Goal: Task Accomplishment & Management: Use online tool/utility

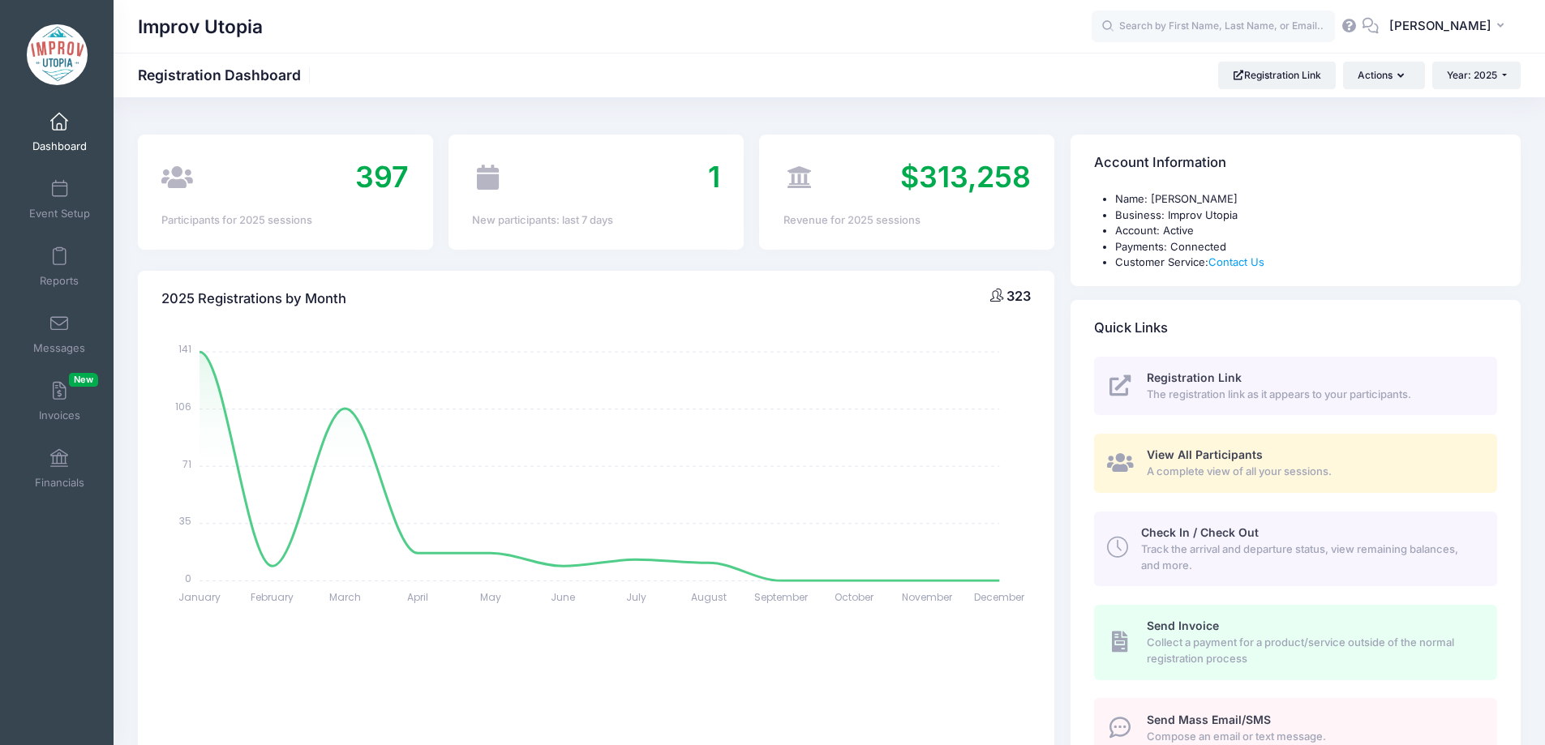
select select
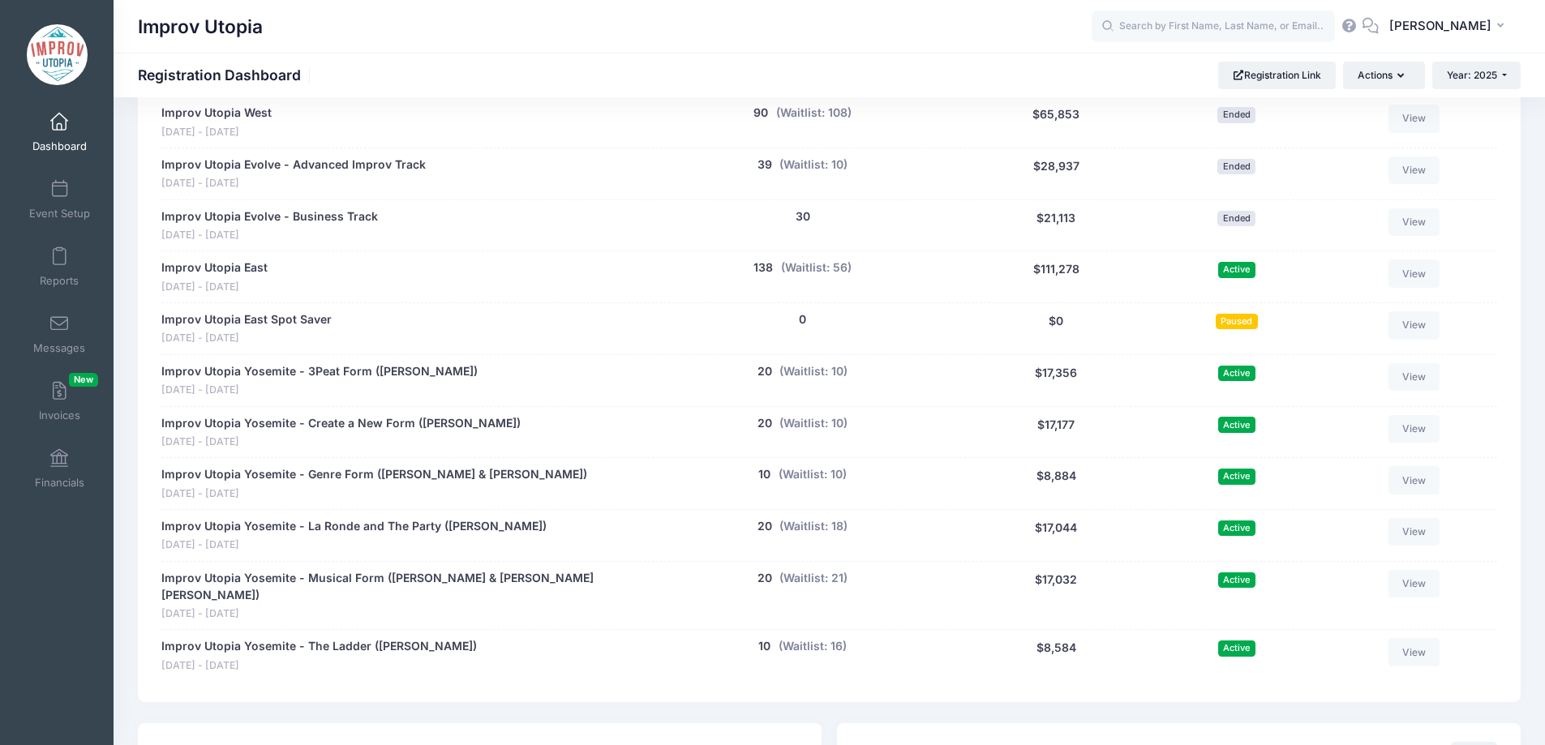
scroll to position [816, 0]
click at [1192, 34] on input "text" at bounding box center [1212, 27] width 243 height 32
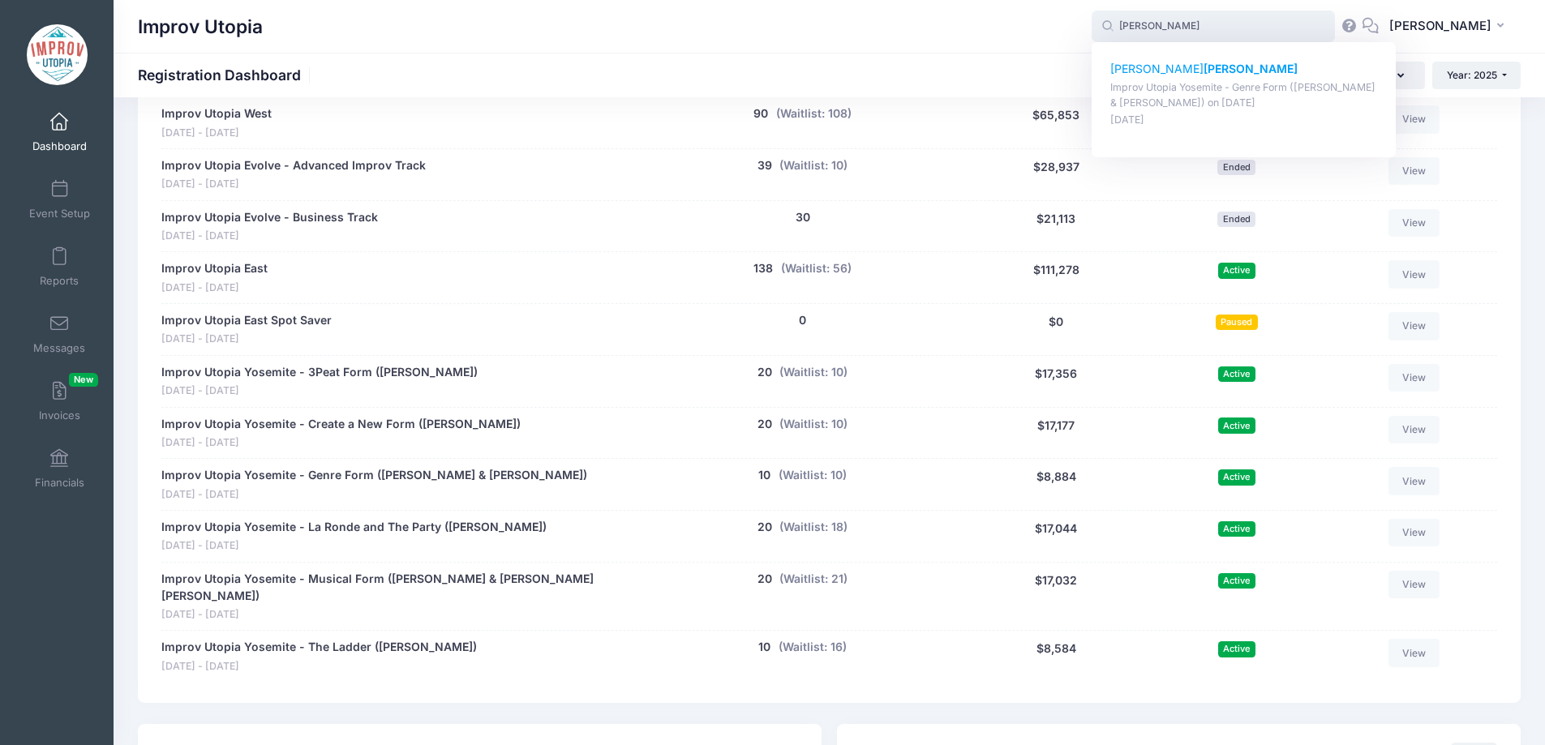
click at [1175, 66] on p "Jason Shomo" at bounding box center [1244, 69] width 268 height 17
type input "Jason Shomo (Improv Utopia Yosemite - Genre Form (Nick Armstrong &amp; Jessica …"
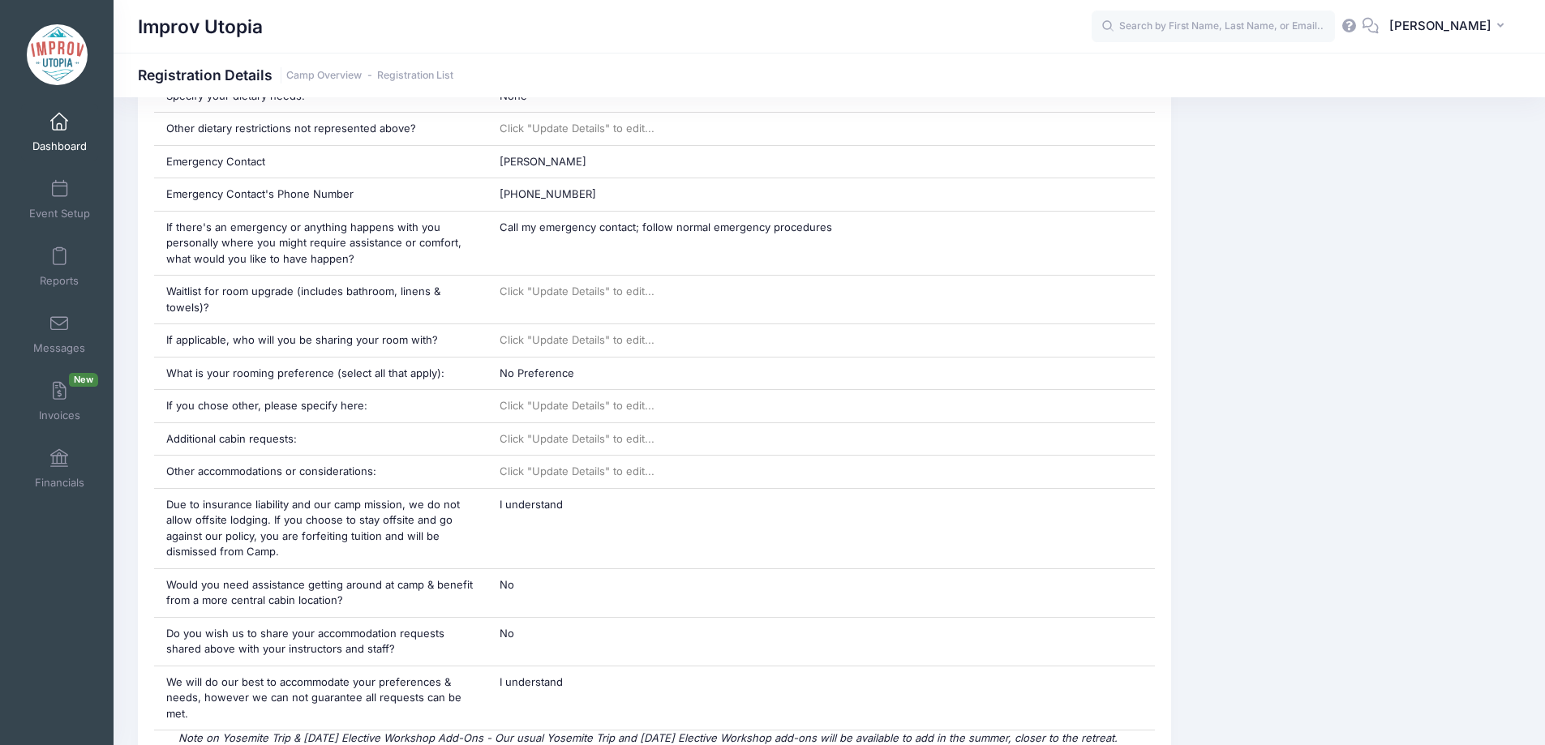
scroll to position [1177, 0]
click at [1222, 19] on input "text" at bounding box center [1212, 27] width 243 height 32
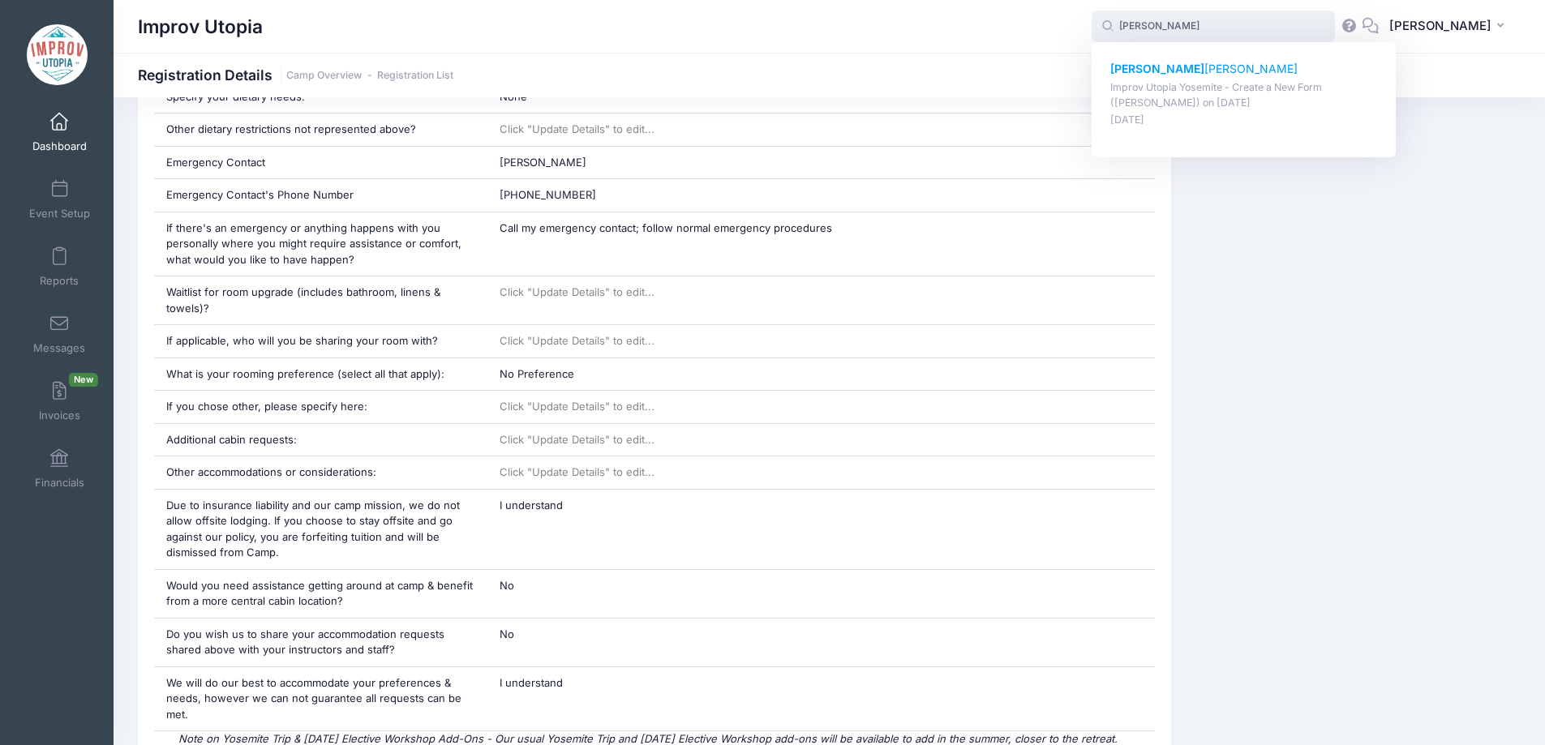
click at [1204, 73] on p "Sandy Handley" at bounding box center [1244, 69] width 268 height 17
type input "Sandy Handley (Improv Utopia Yosemite - Create a New Form (Carla Cackowski), Se…"
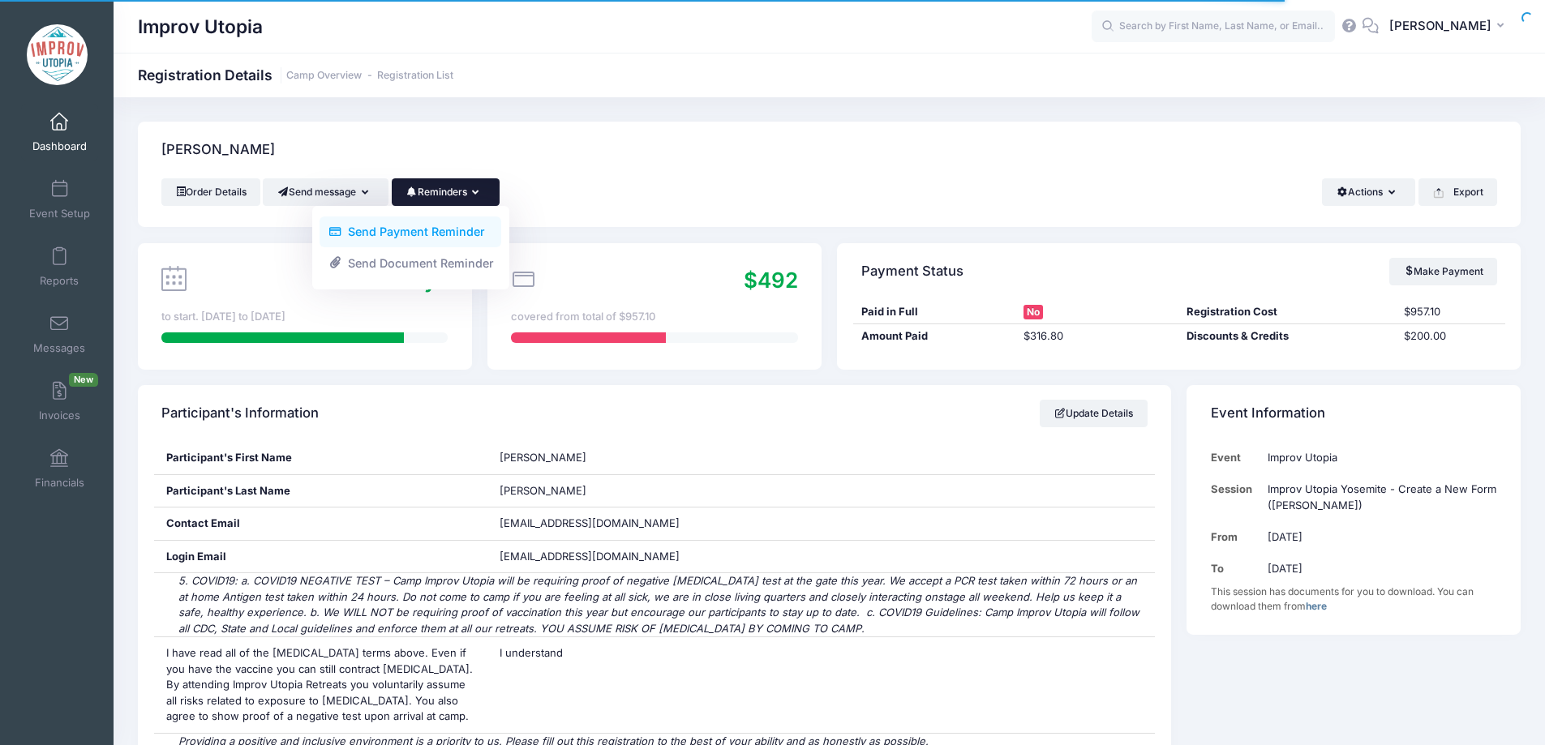
click at [464, 222] on link "Send Payment Reminder" at bounding box center [410, 232] width 182 height 31
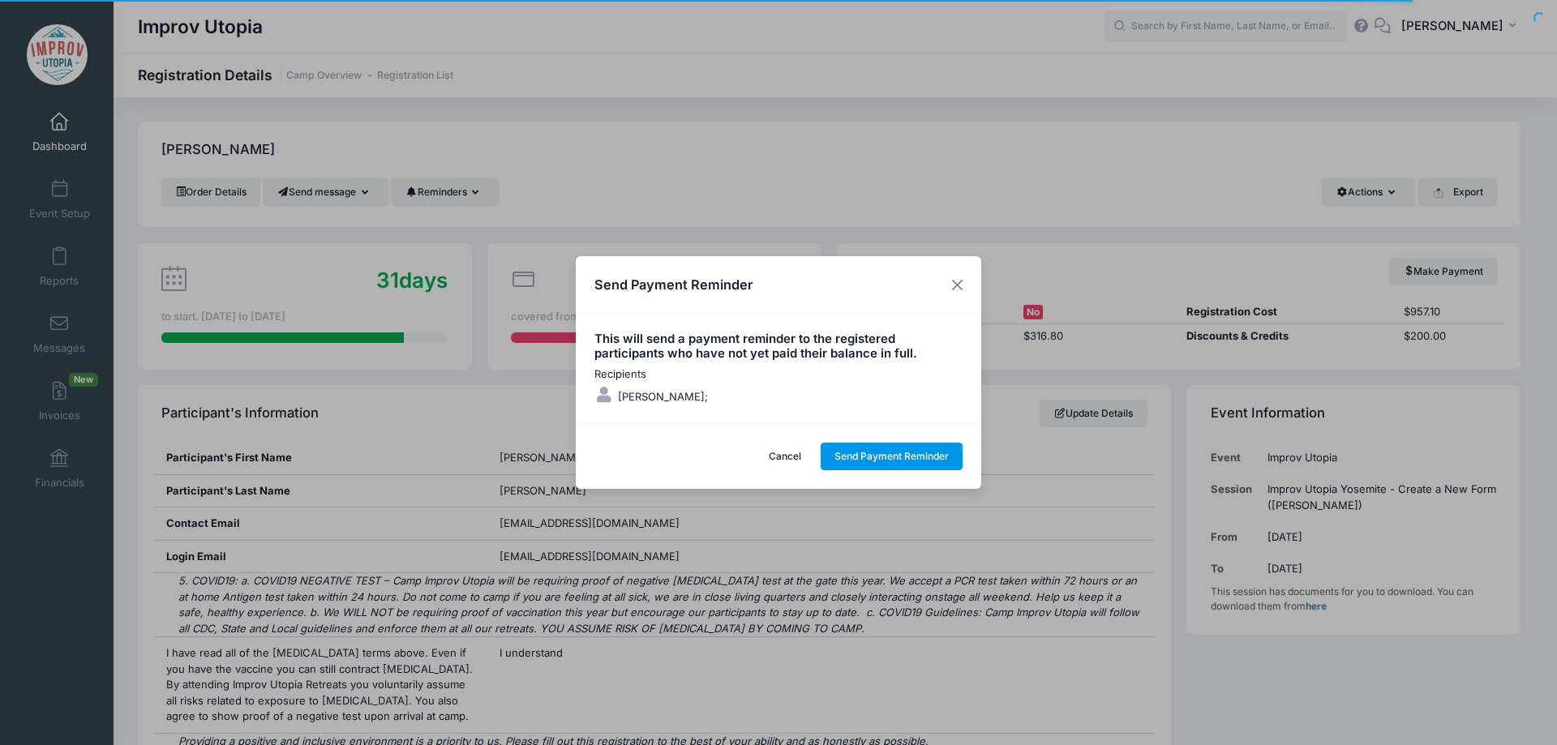
click at [899, 461] on button "Send Payment Reminder" at bounding box center [892, 457] width 143 height 28
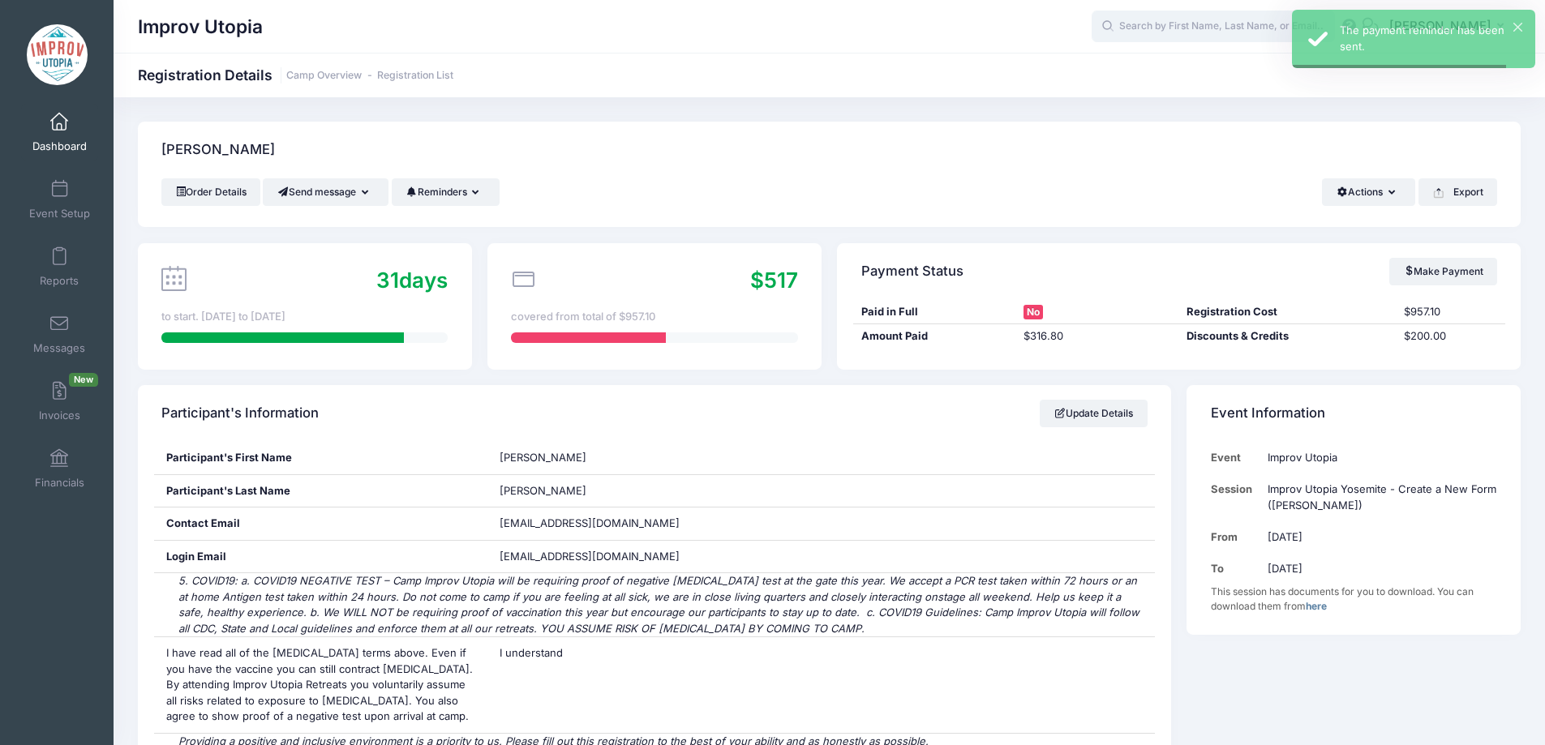
click at [1201, 28] on input "text" at bounding box center [1212, 27] width 243 height 32
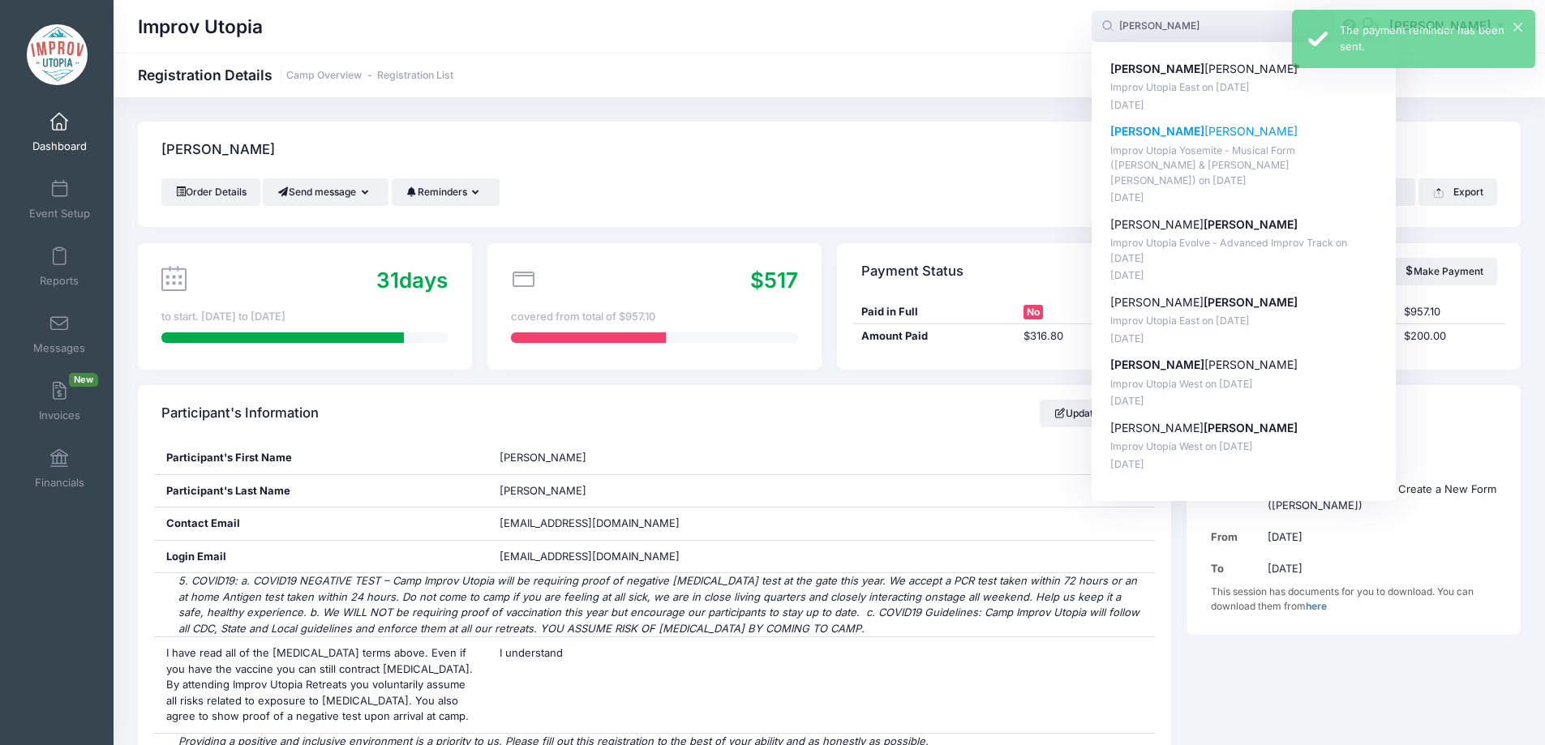
click at [1199, 135] on p "Joseph Salas" at bounding box center [1244, 131] width 268 height 17
type input "Joseph Salas (Improv Utopia Yosemite - Musical Form (Shulie Cowen &amp; Branson…"
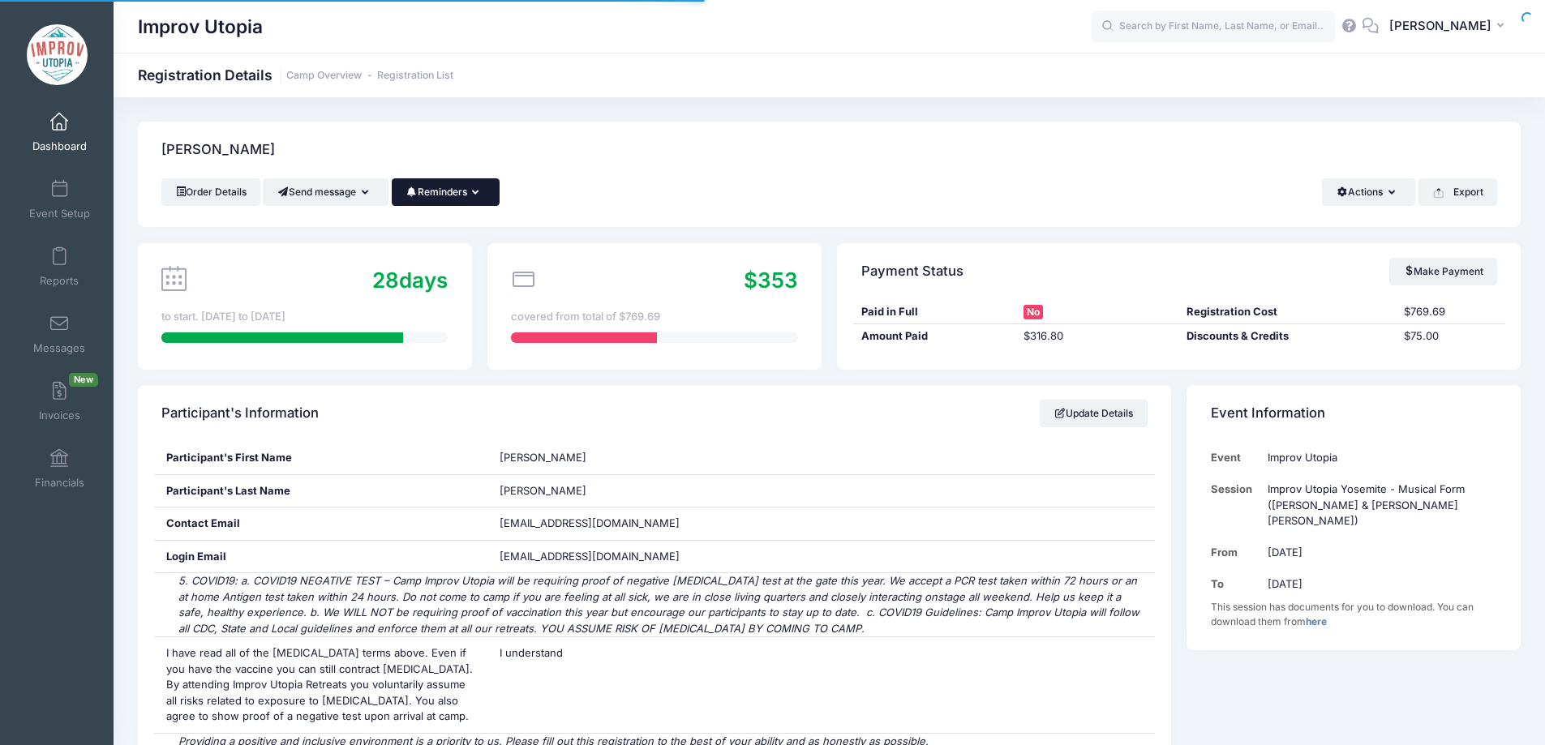
click at [470, 191] on button "Reminders" at bounding box center [446, 192] width 108 height 28
click at [460, 229] on link "Send Payment Reminder" at bounding box center [410, 232] width 182 height 31
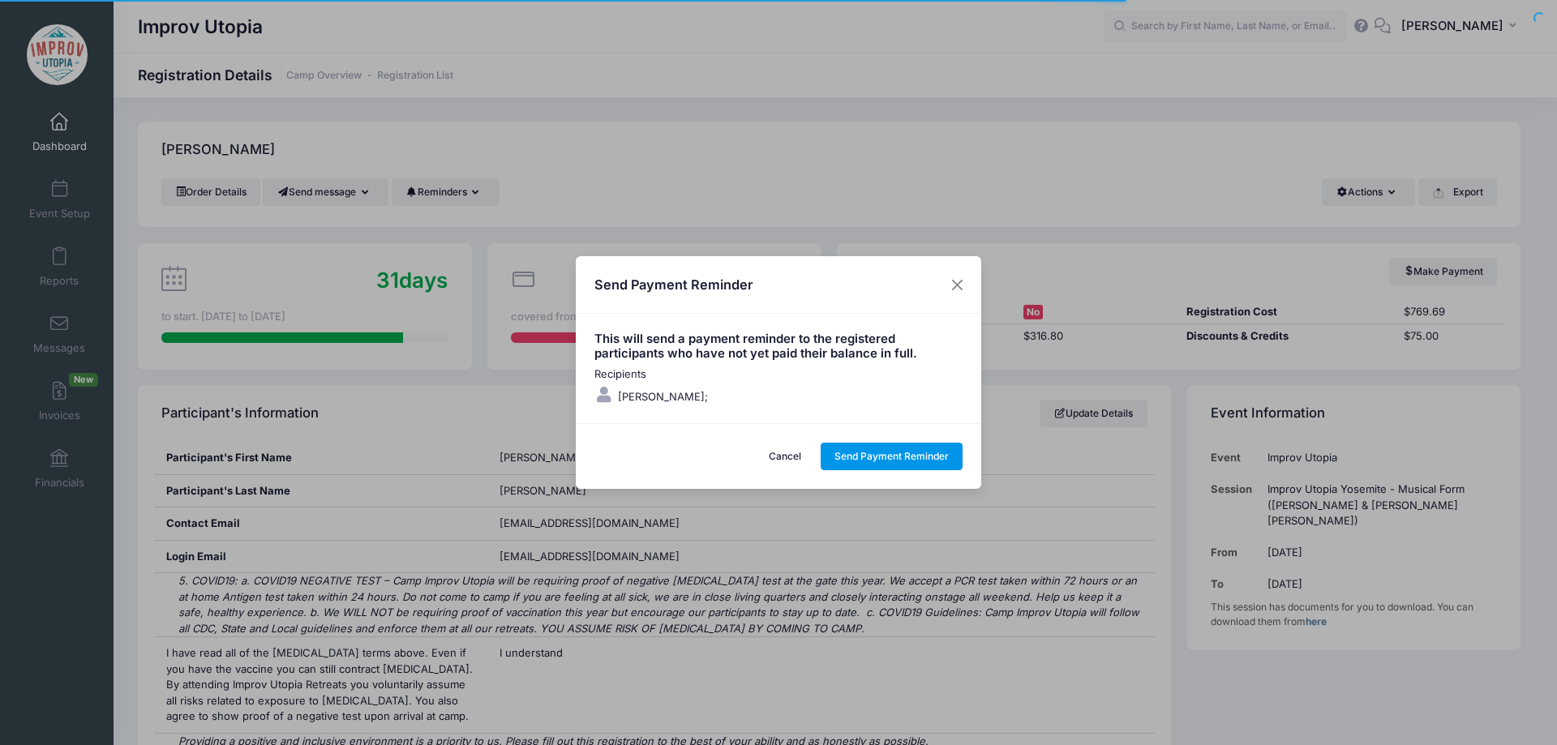
click at [870, 465] on button "Send Payment Reminder" at bounding box center [892, 457] width 143 height 28
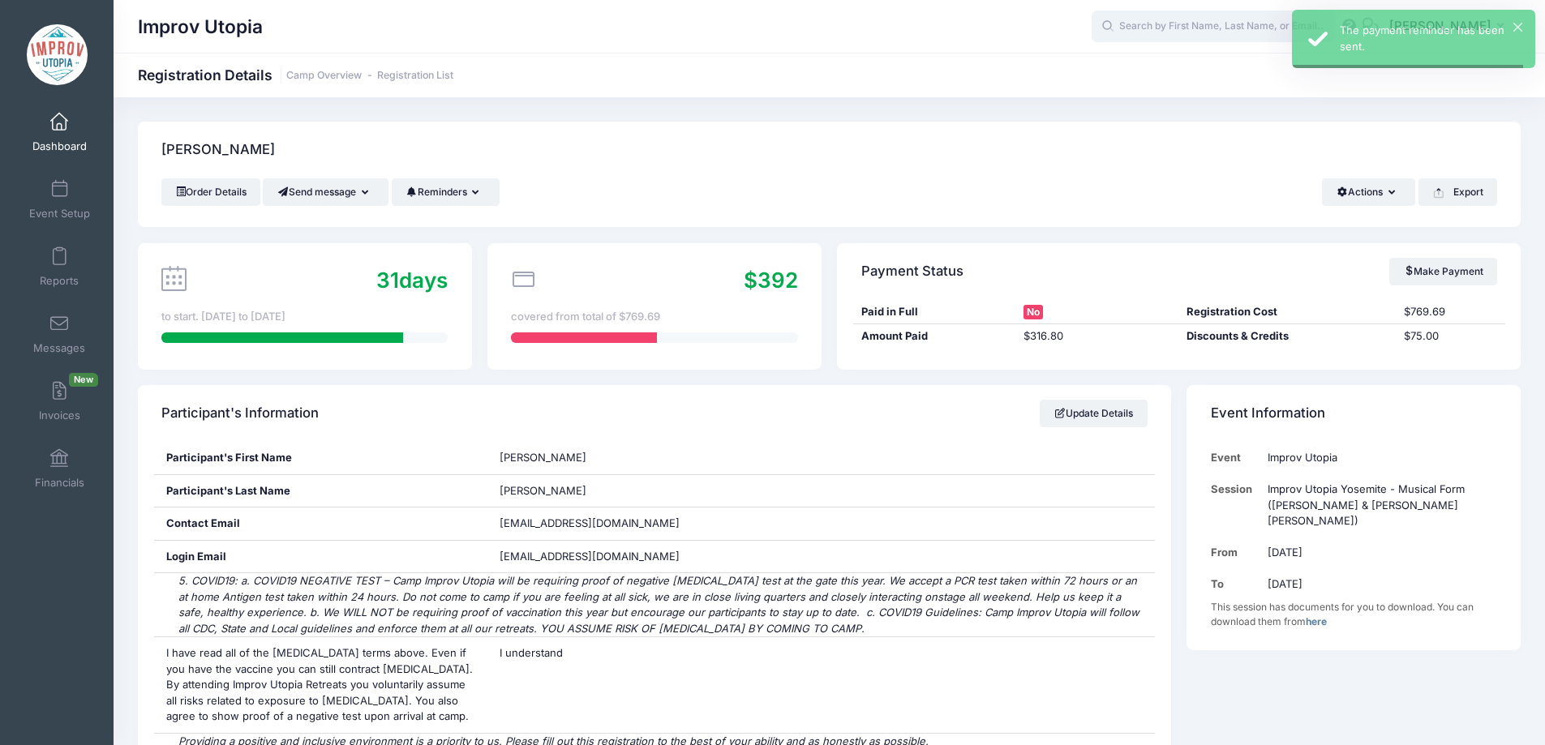
click at [1191, 35] on input "text" at bounding box center [1212, 27] width 243 height 32
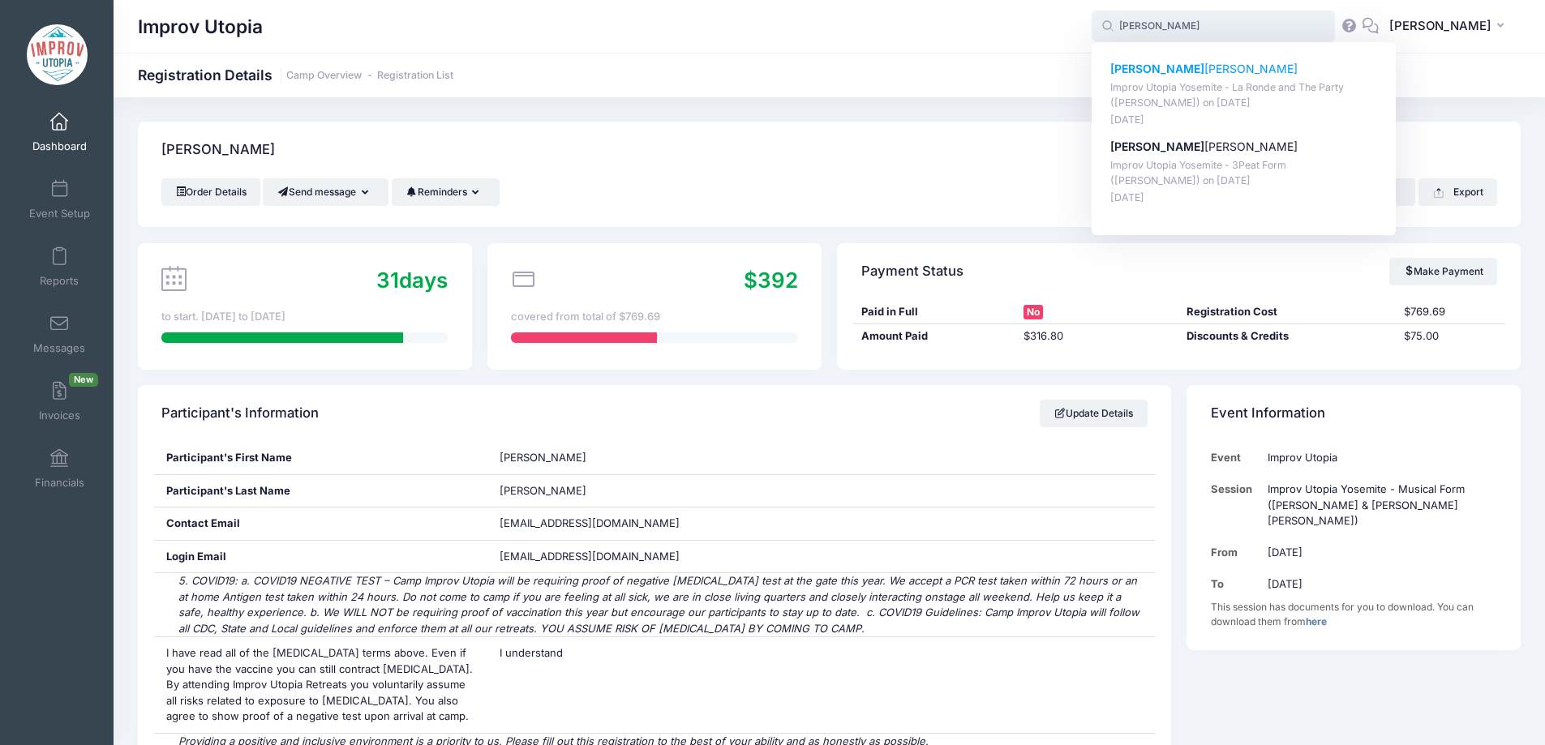
click at [1216, 76] on p "Valerie Estrada" at bounding box center [1244, 69] width 268 height 17
type input "Valerie Estrada (Improv Utopia Yosemite - La Ronde and The Party (Craig Cackows…"
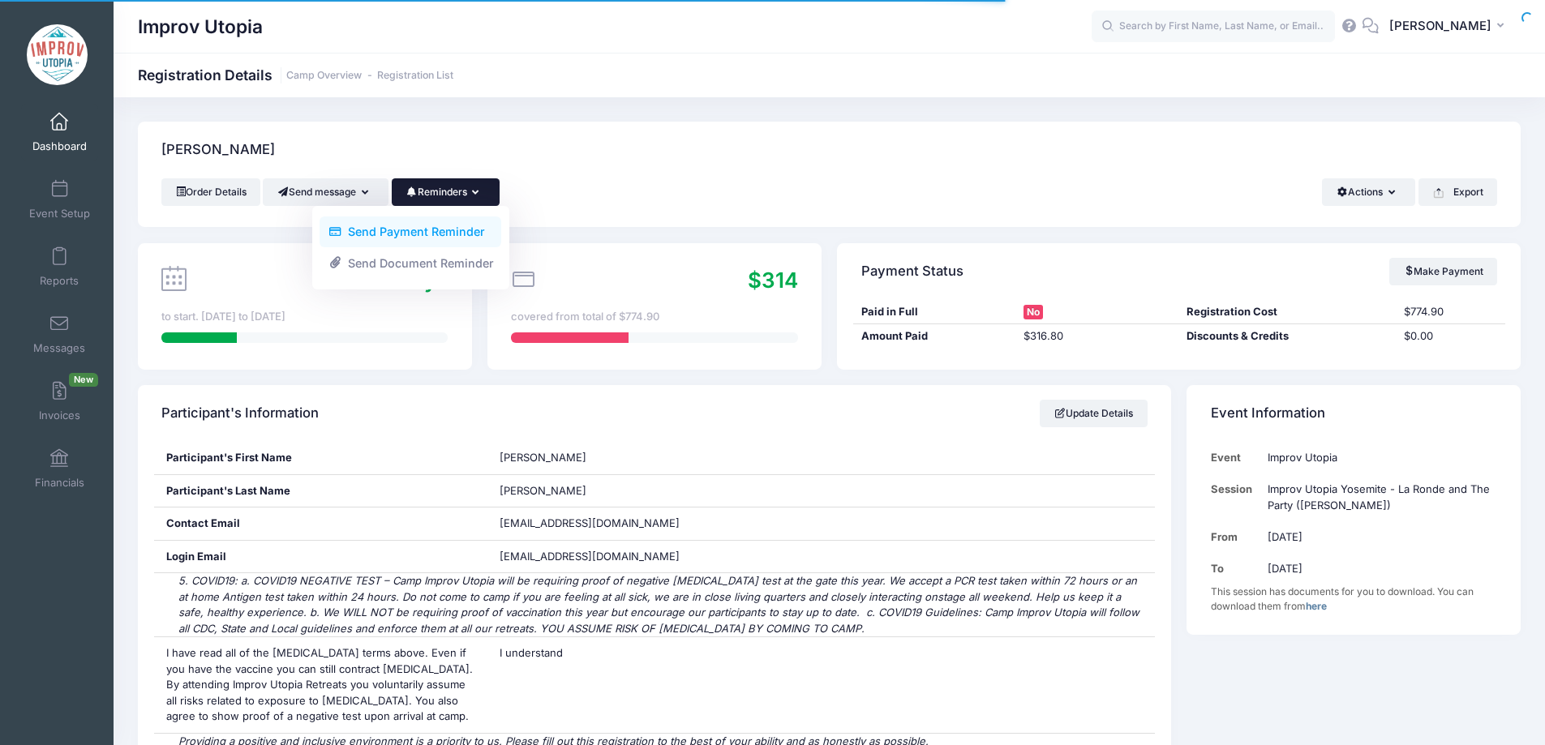
click at [461, 233] on link "Send Payment Reminder" at bounding box center [410, 232] width 182 height 31
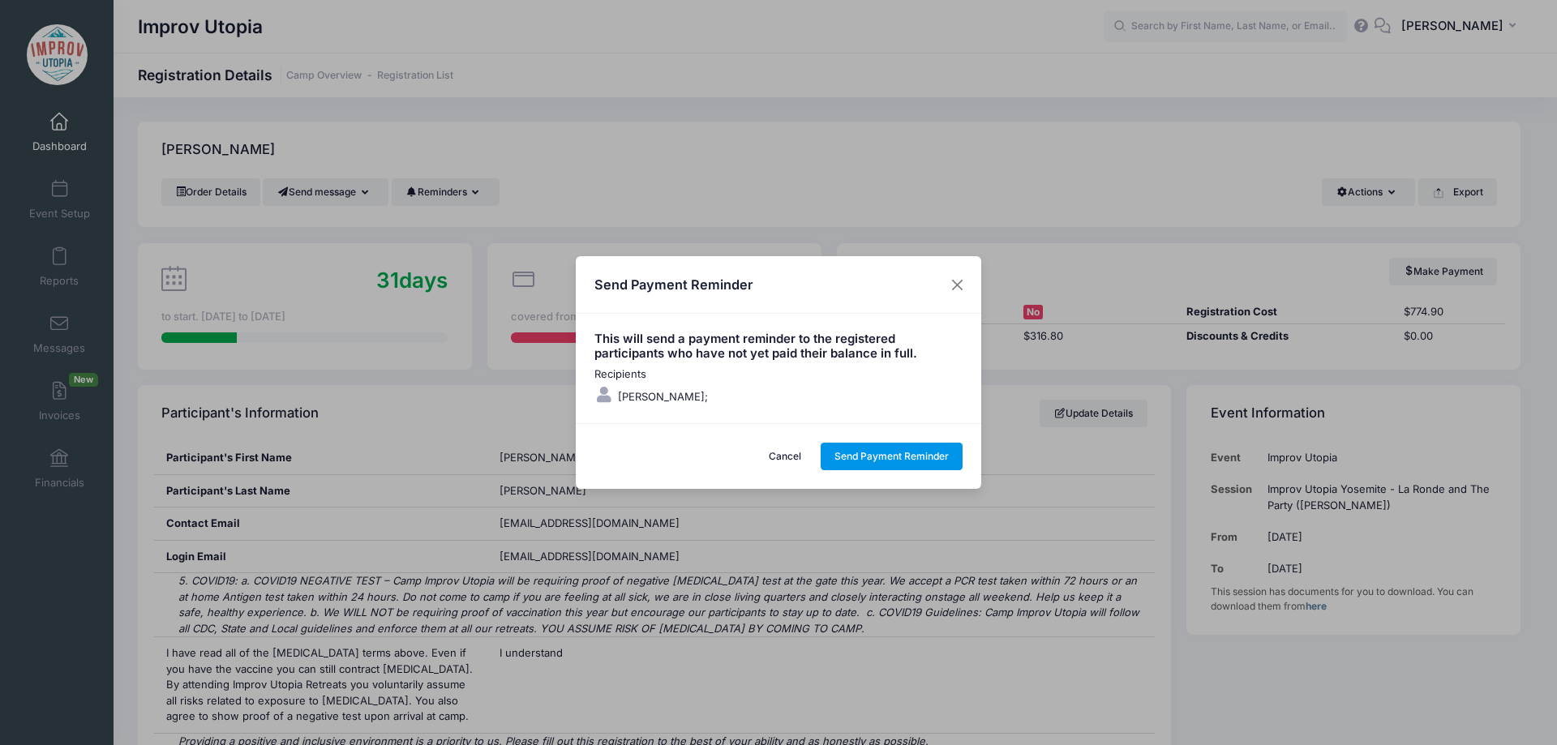
click at [876, 459] on button "Send Payment Reminder" at bounding box center [892, 457] width 143 height 28
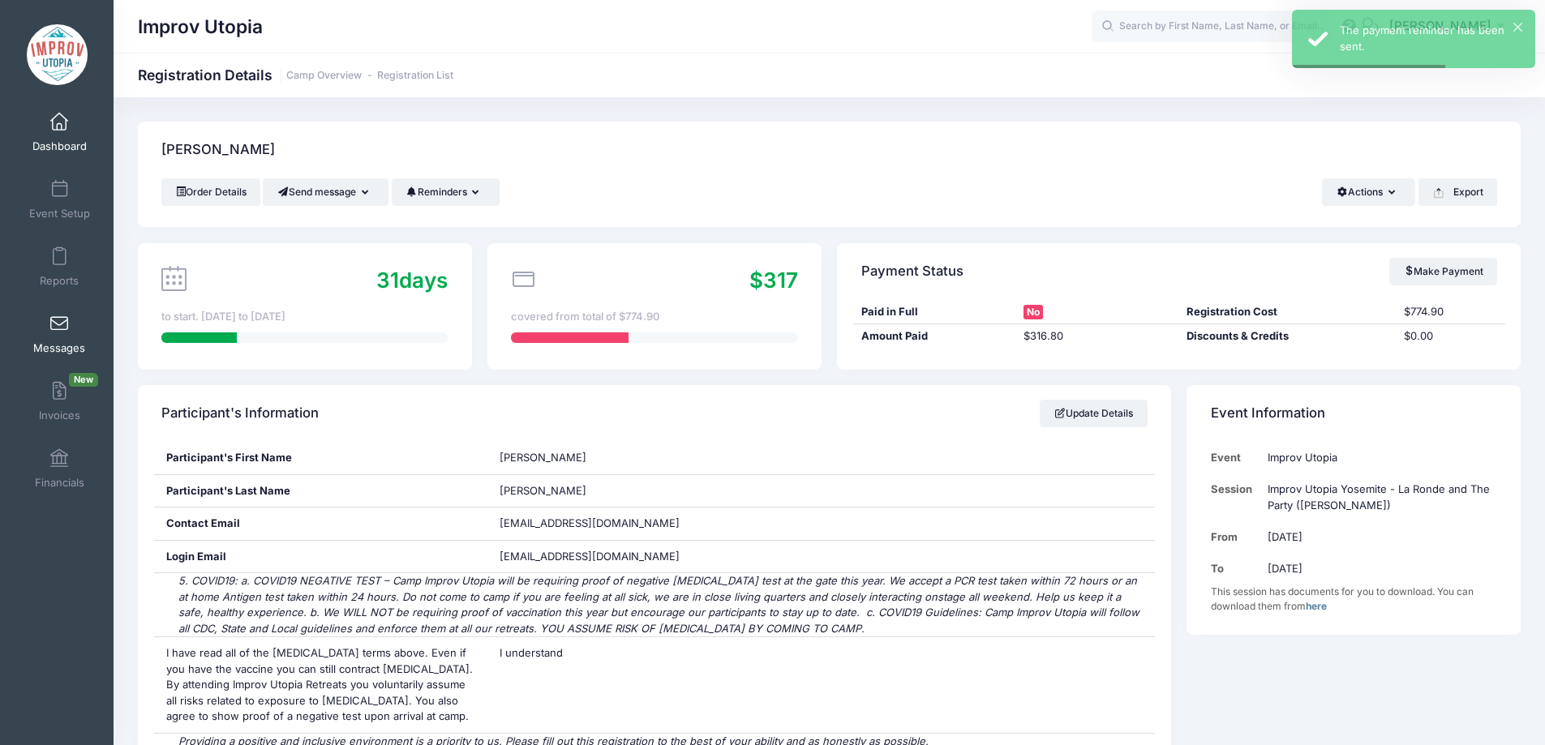
click at [49, 333] on link "Messages" at bounding box center [59, 334] width 77 height 57
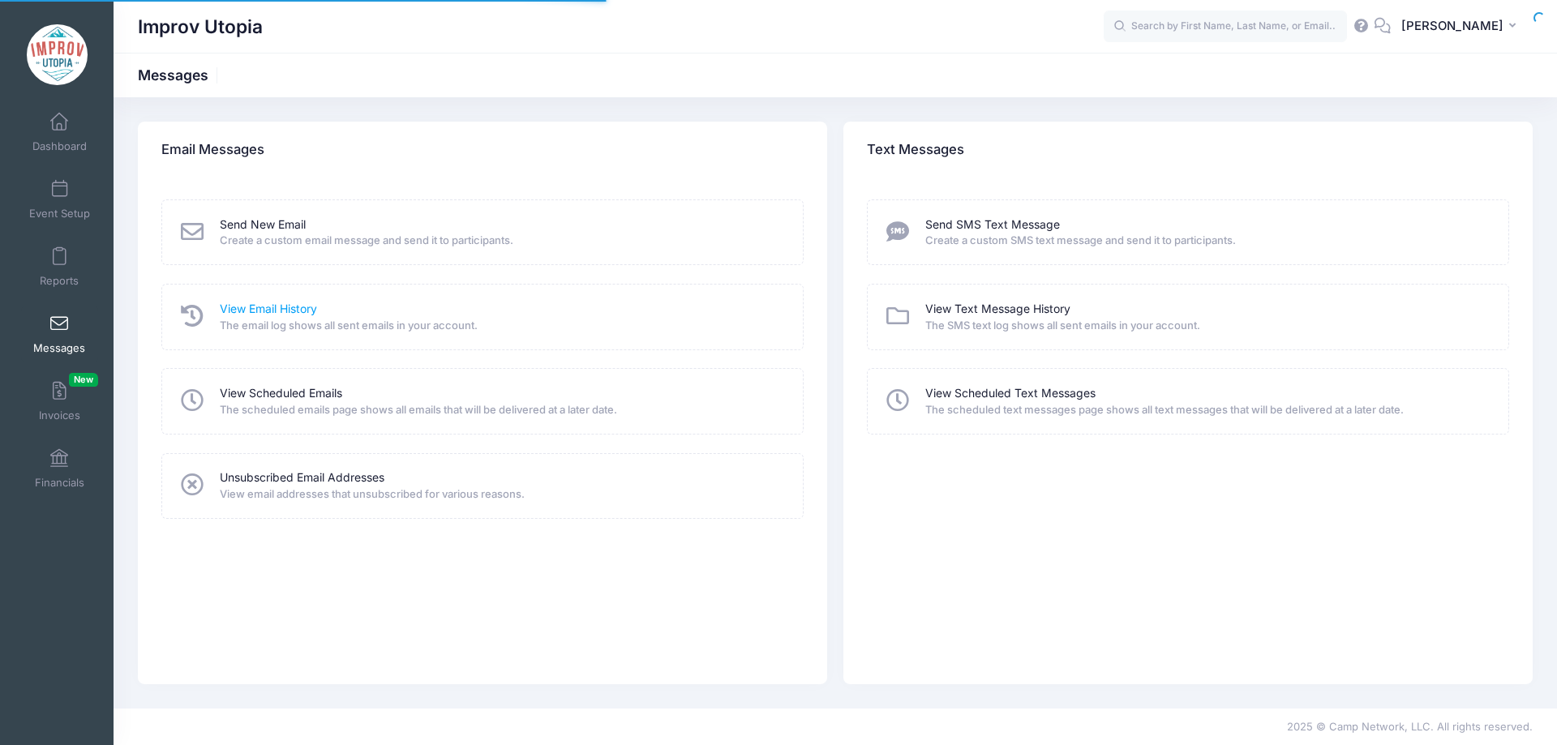
click at [272, 307] on link "View Email History" at bounding box center [268, 309] width 97 height 17
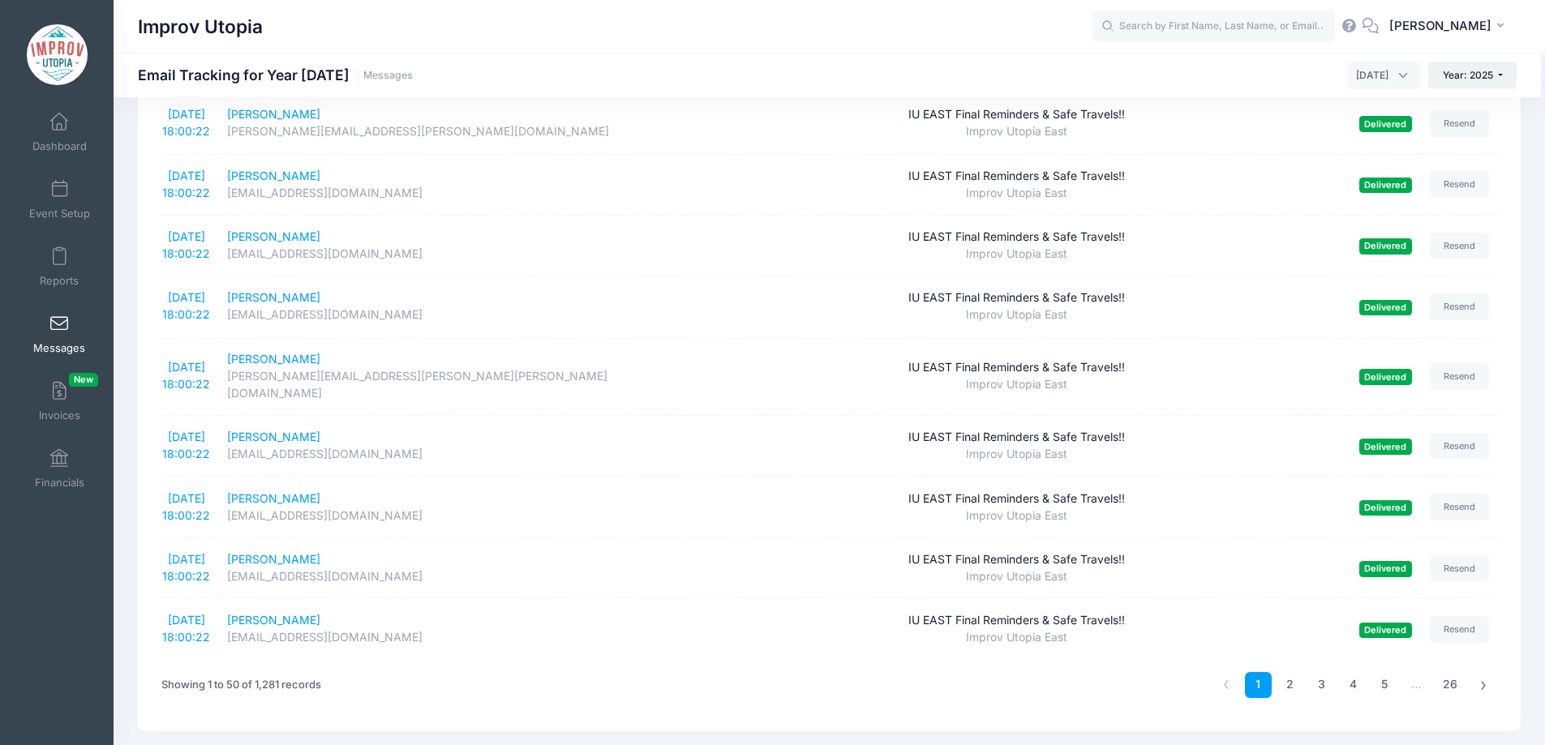
scroll to position [2657, 0]
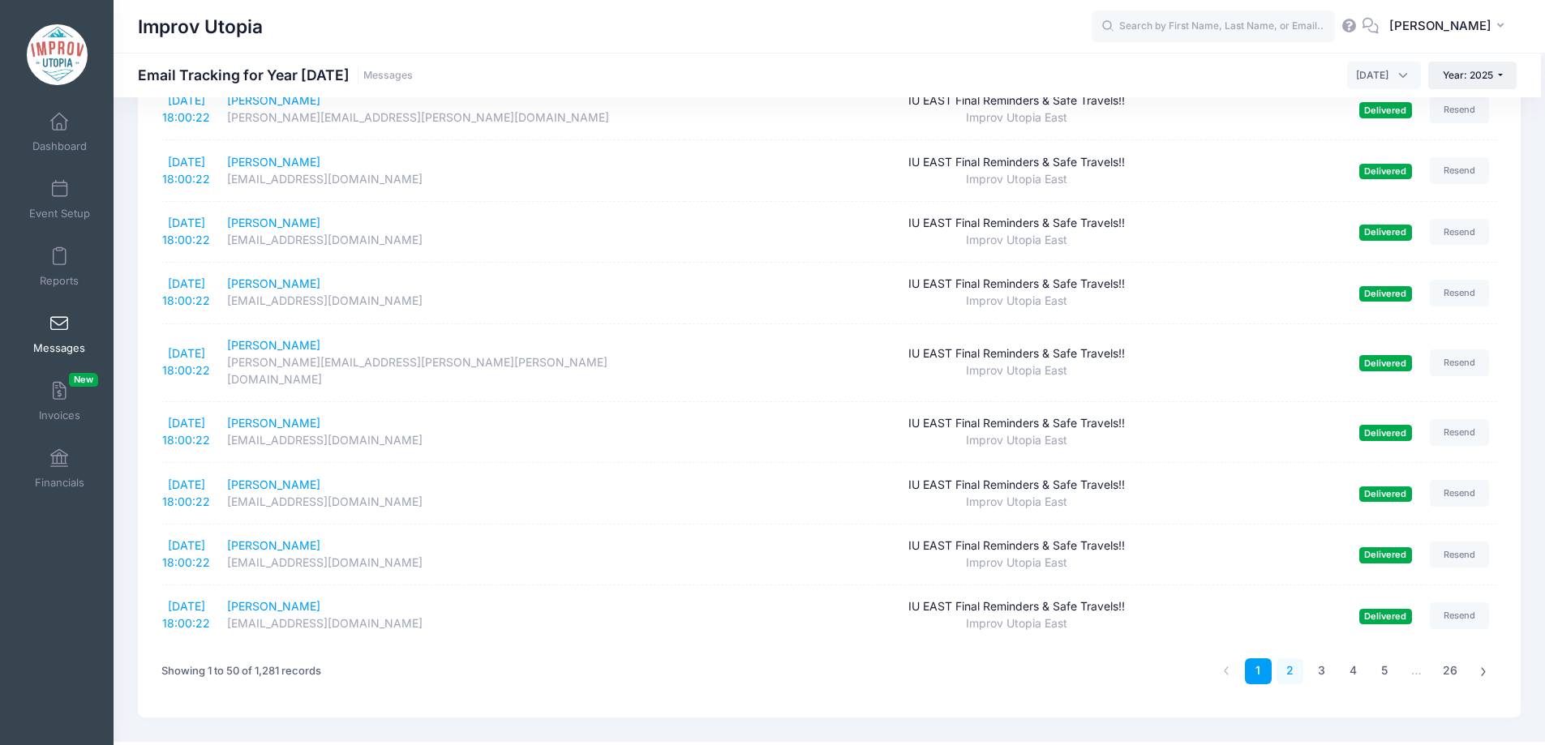
click at [1293, 658] on link "2" at bounding box center [1289, 671] width 27 height 27
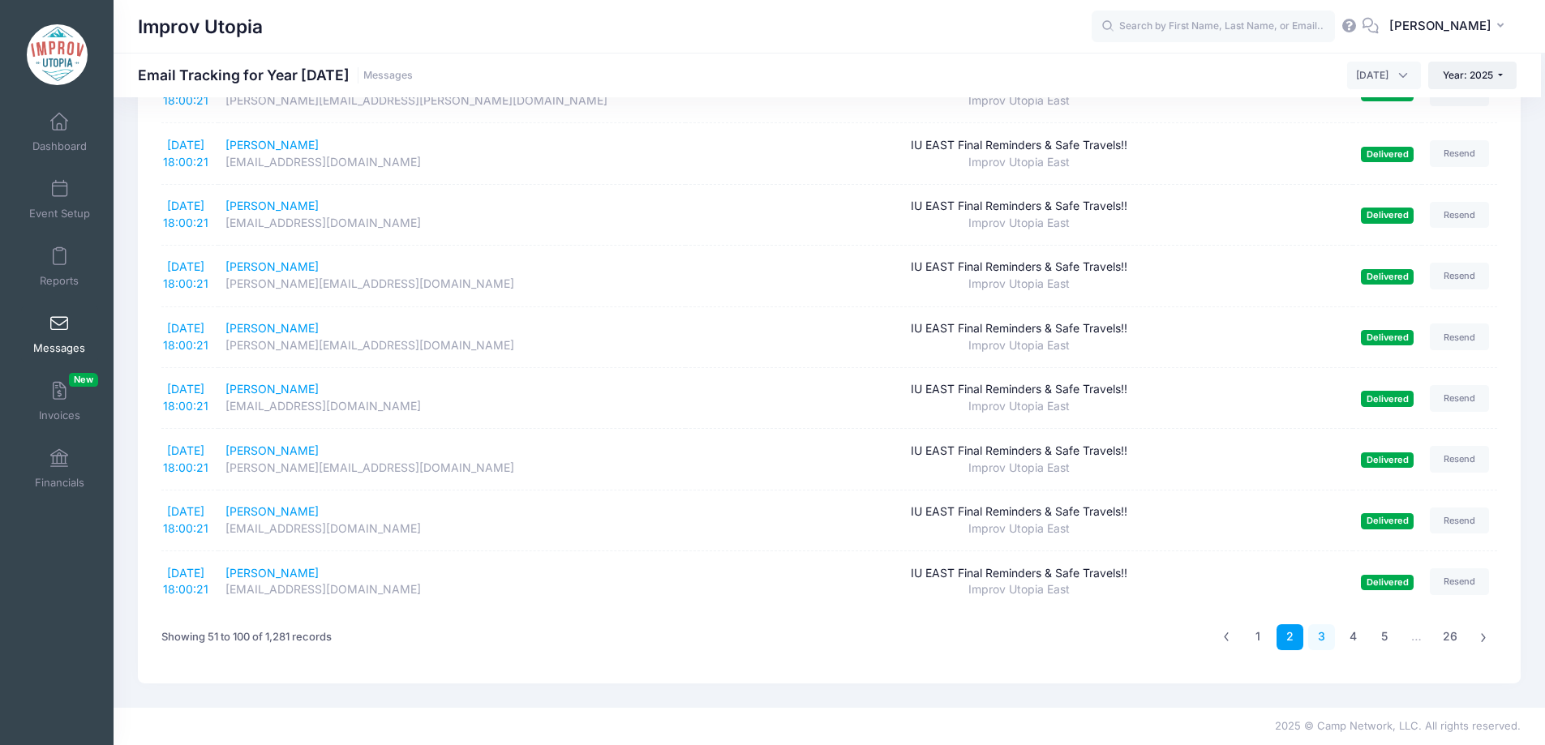
click at [1316, 629] on link "3" at bounding box center [1321, 637] width 27 height 27
click at [1354, 643] on link "4" at bounding box center [1353, 637] width 27 height 27
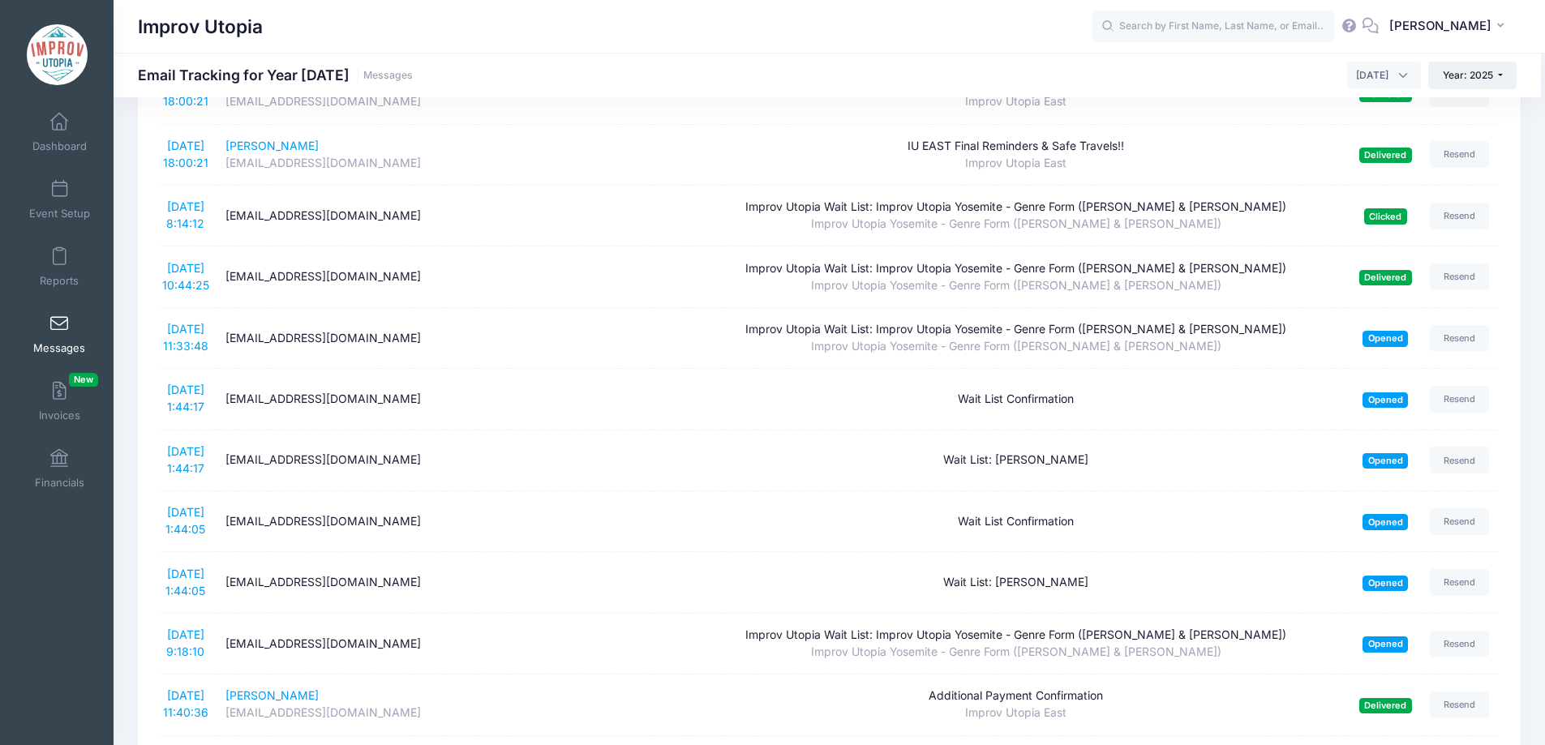
scroll to position [0, 0]
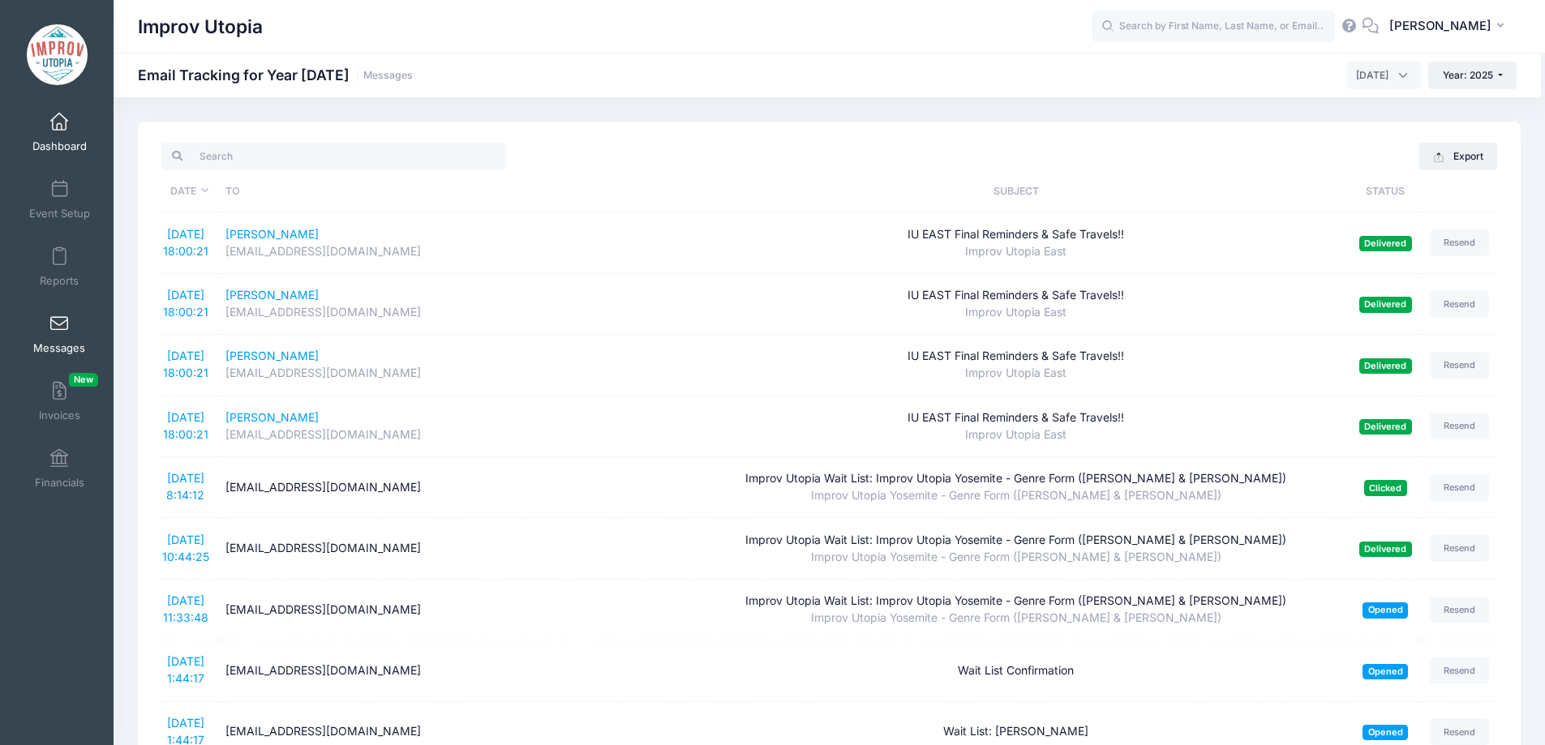
click at [59, 115] on span at bounding box center [59, 123] width 0 height 18
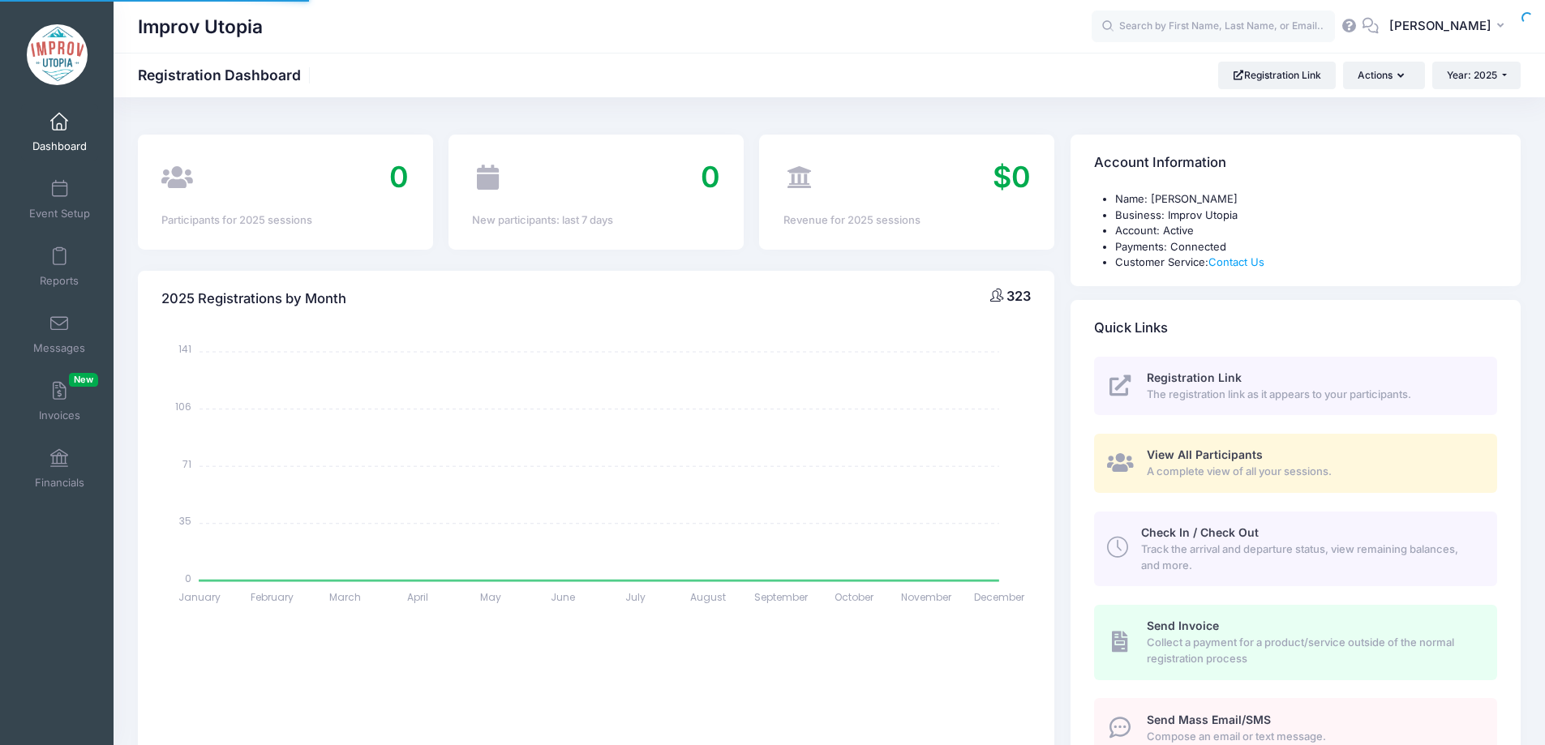
select select
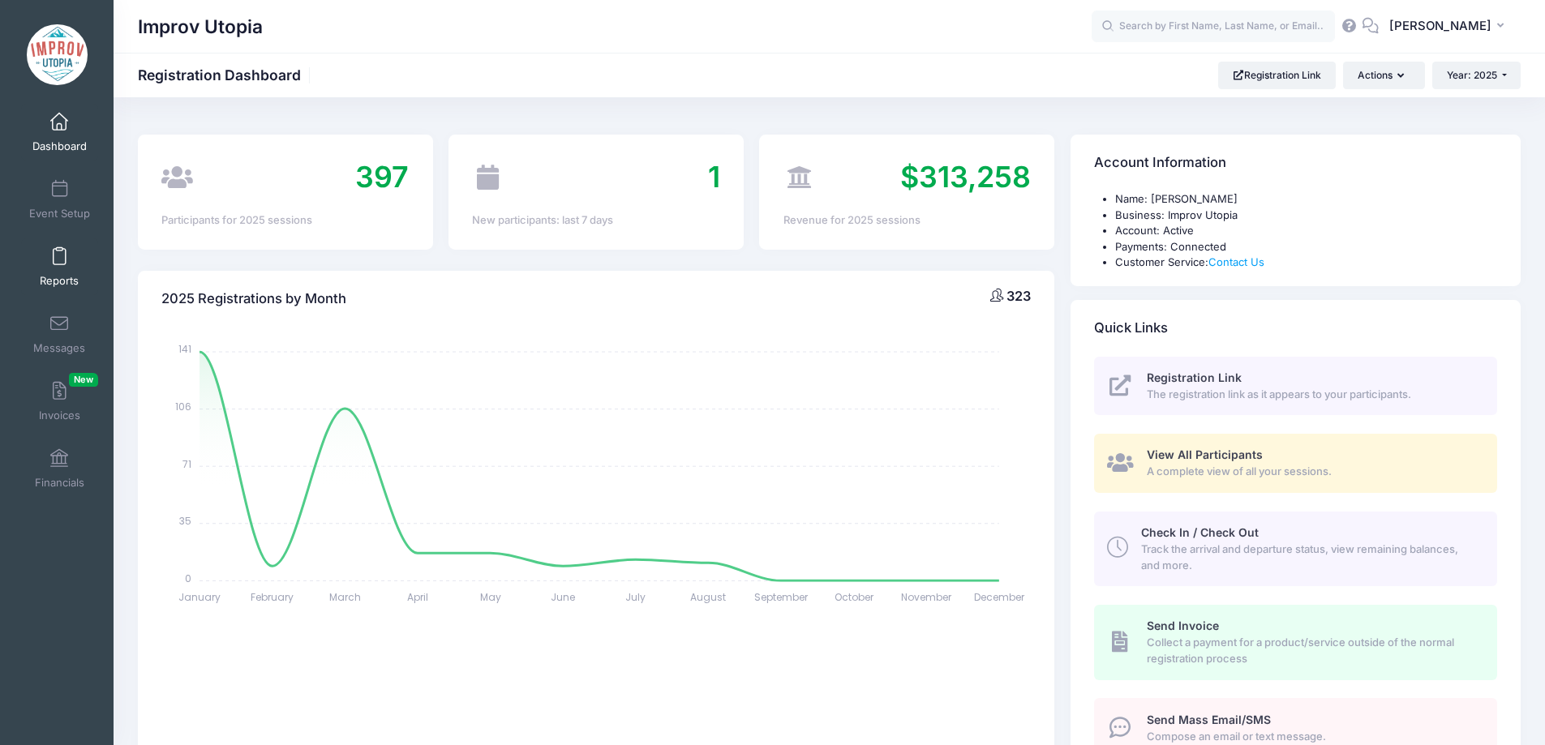
click at [59, 264] on span at bounding box center [59, 257] width 0 height 18
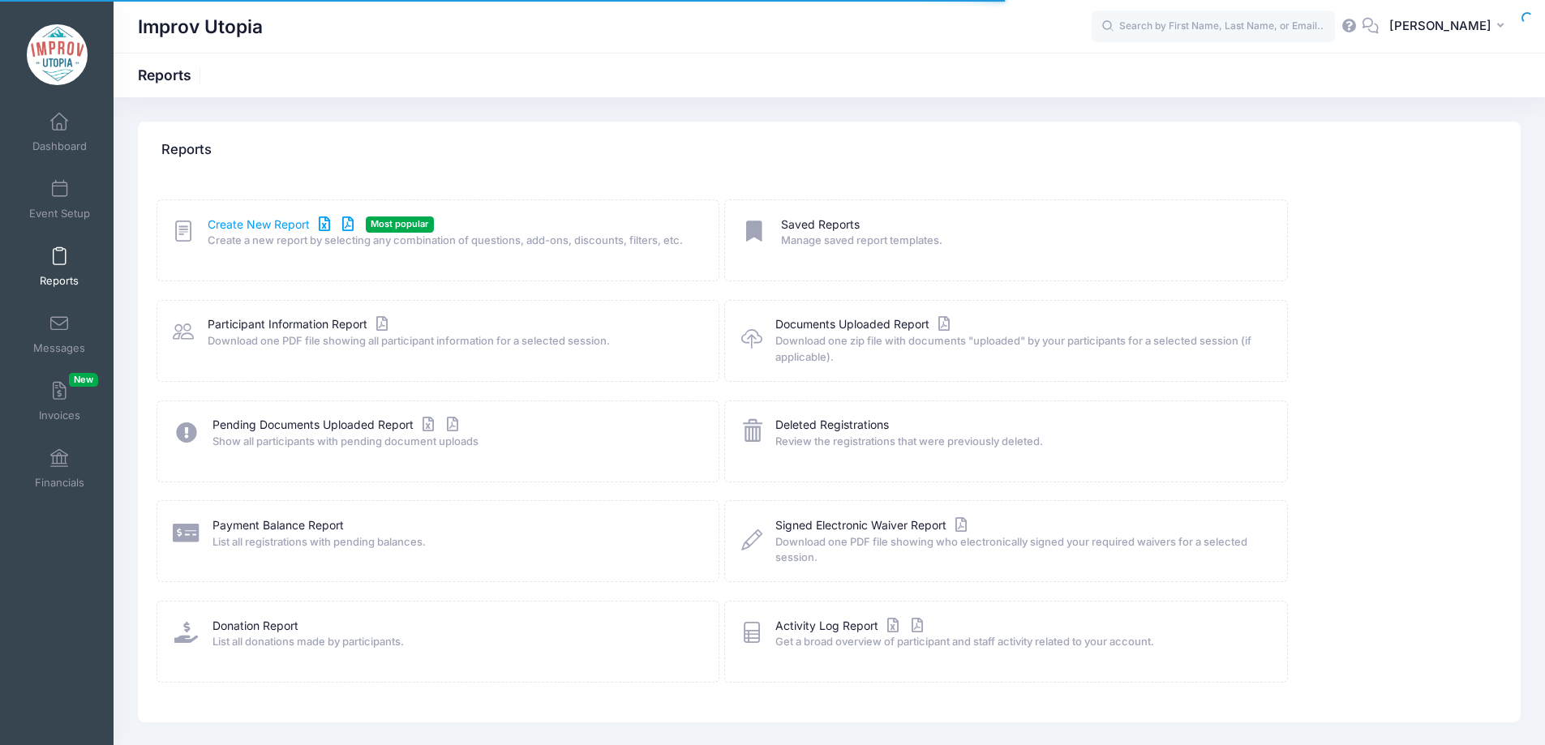
click at [255, 222] on link "Create New Report" at bounding box center [283, 225] width 151 height 17
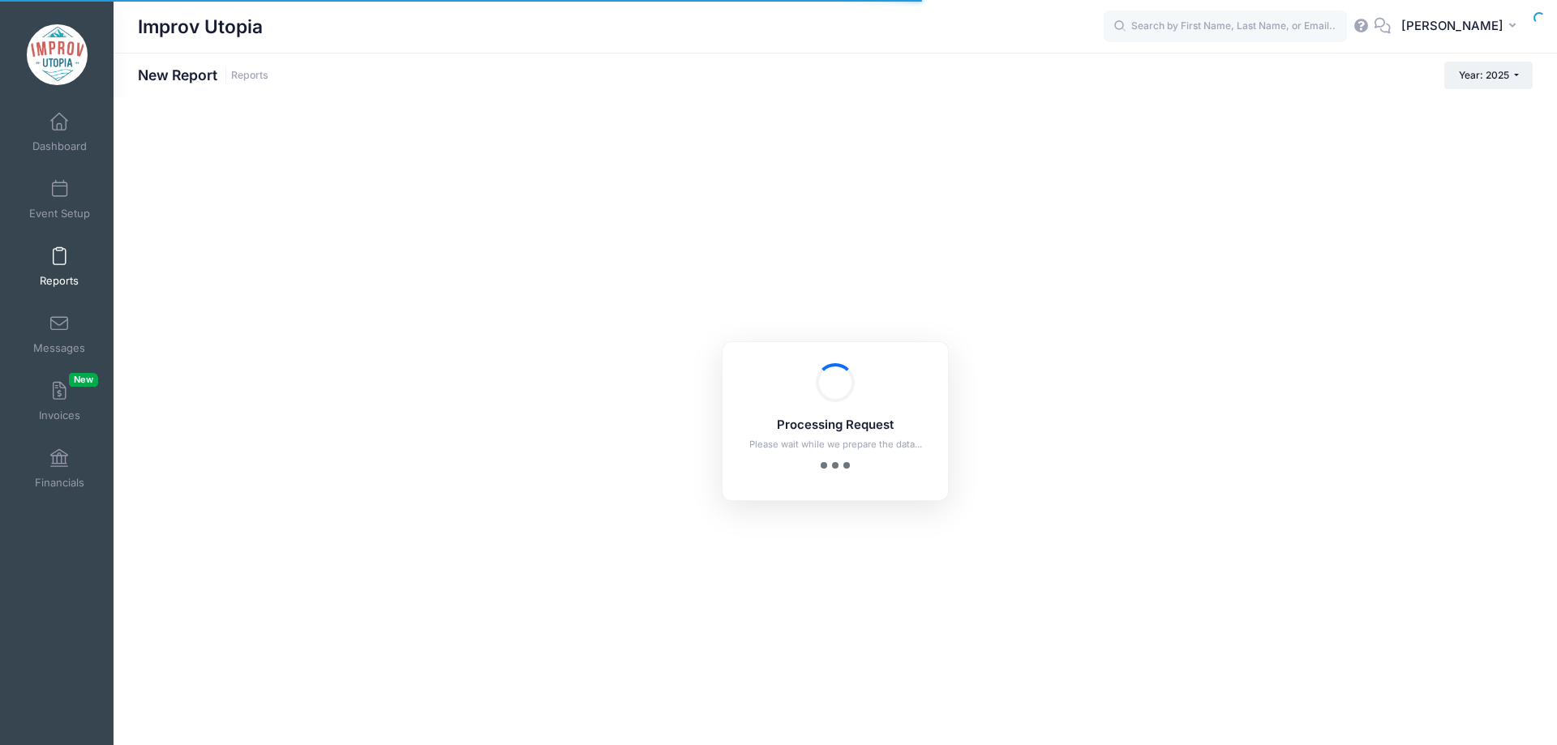
checkbox input "true"
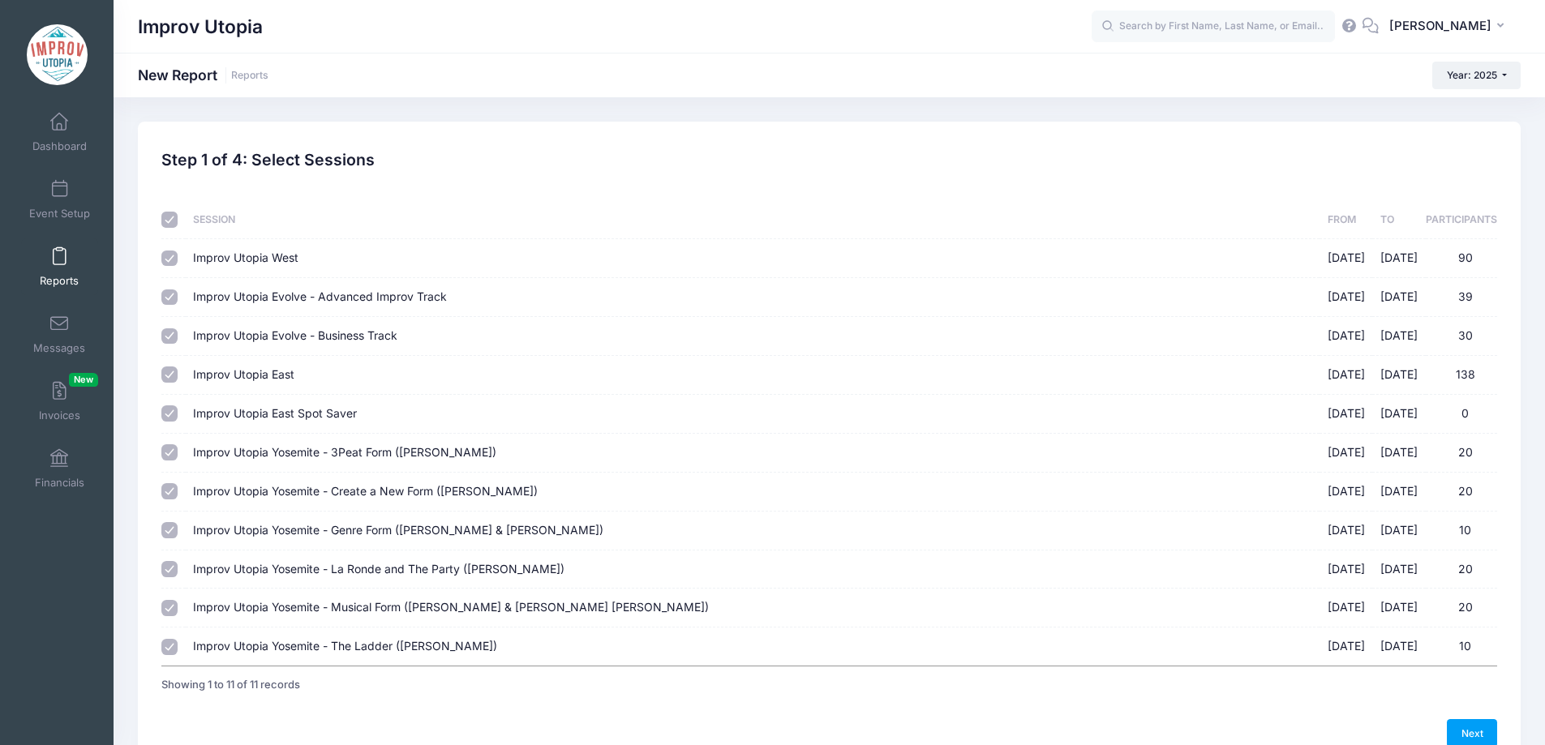
click at [169, 219] on input "checkbox" at bounding box center [169, 220] width 16 height 16
checkbox input "false"
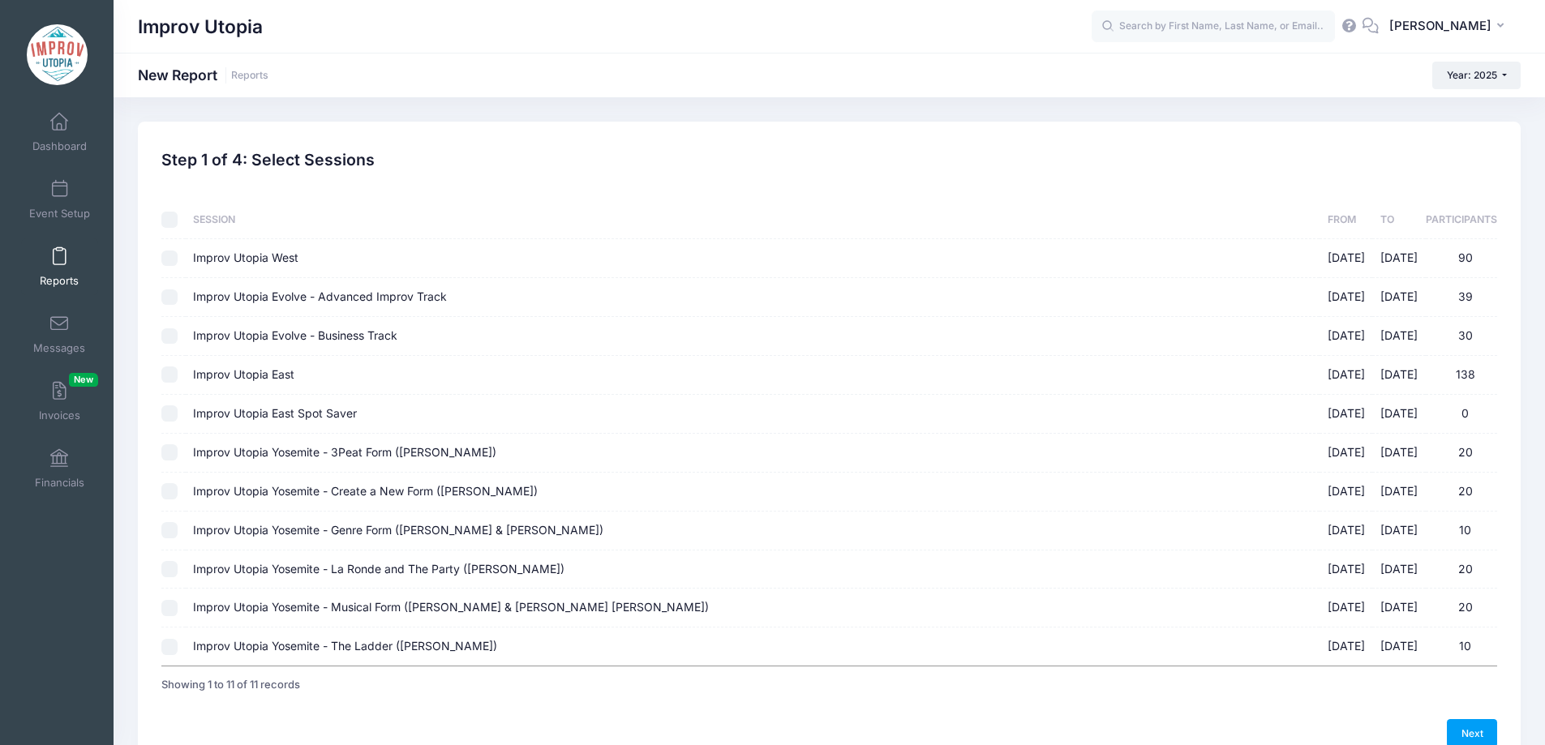
checkbox input "false"
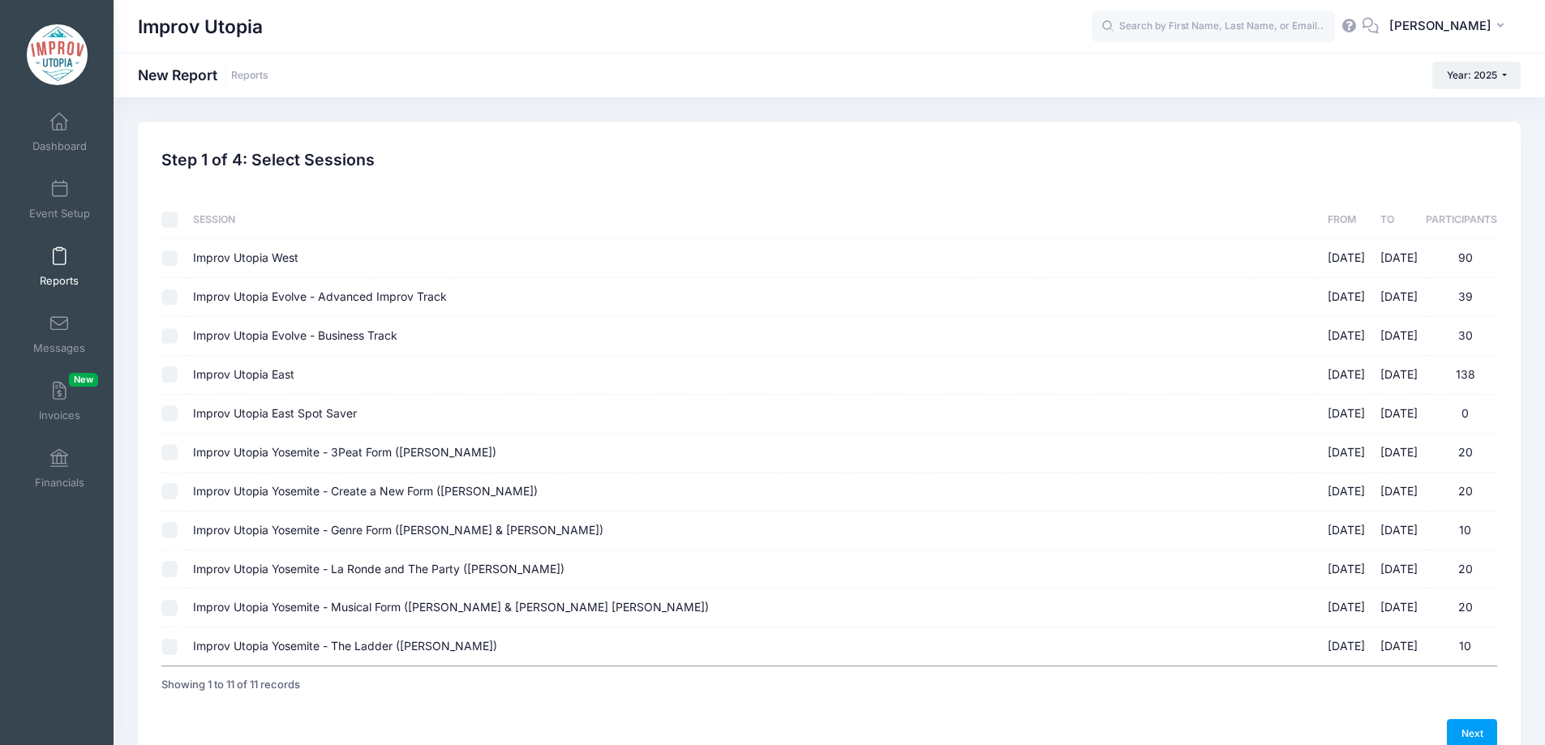
checkbox input "false"
click at [169, 448] on input "Improv Utopia Yosemite - 3Peat Form (Patrick Roland) 09/26/2025 - 09/29/2025 20" at bounding box center [169, 452] width 16 height 16
checkbox input "true"
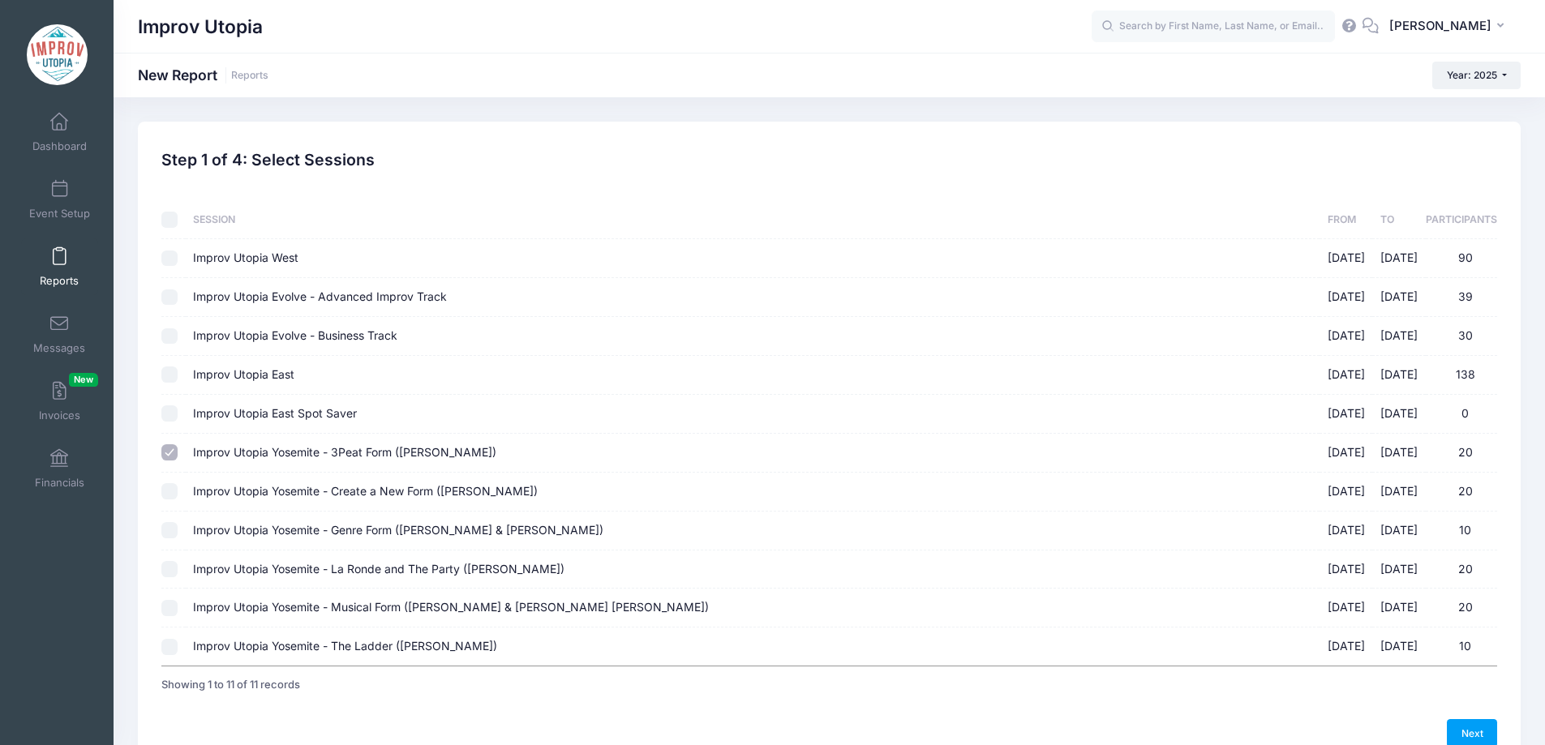
click at [169, 492] on input "Improv Utopia Yosemite - Create a New Form (Carla Cackowski) 09/26/2025 - 09/29…" at bounding box center [169, 491] width 16 height 16
checkbox input "true"
click at [169, 534] on input "Improv Utopia Yosemite - Genre Form (Nick Armstrong & Jessica Young) 09/26/2025…" at bounding box center [169, 530] width 16 height 16
checkbox input "true"
click at [169, 572] on input "Improv Utopia Yosemite - La Ronde and The Party (Craig Cackowski) 09/26/2025 - …" at bounding box center [169, 569] width 16 height 16
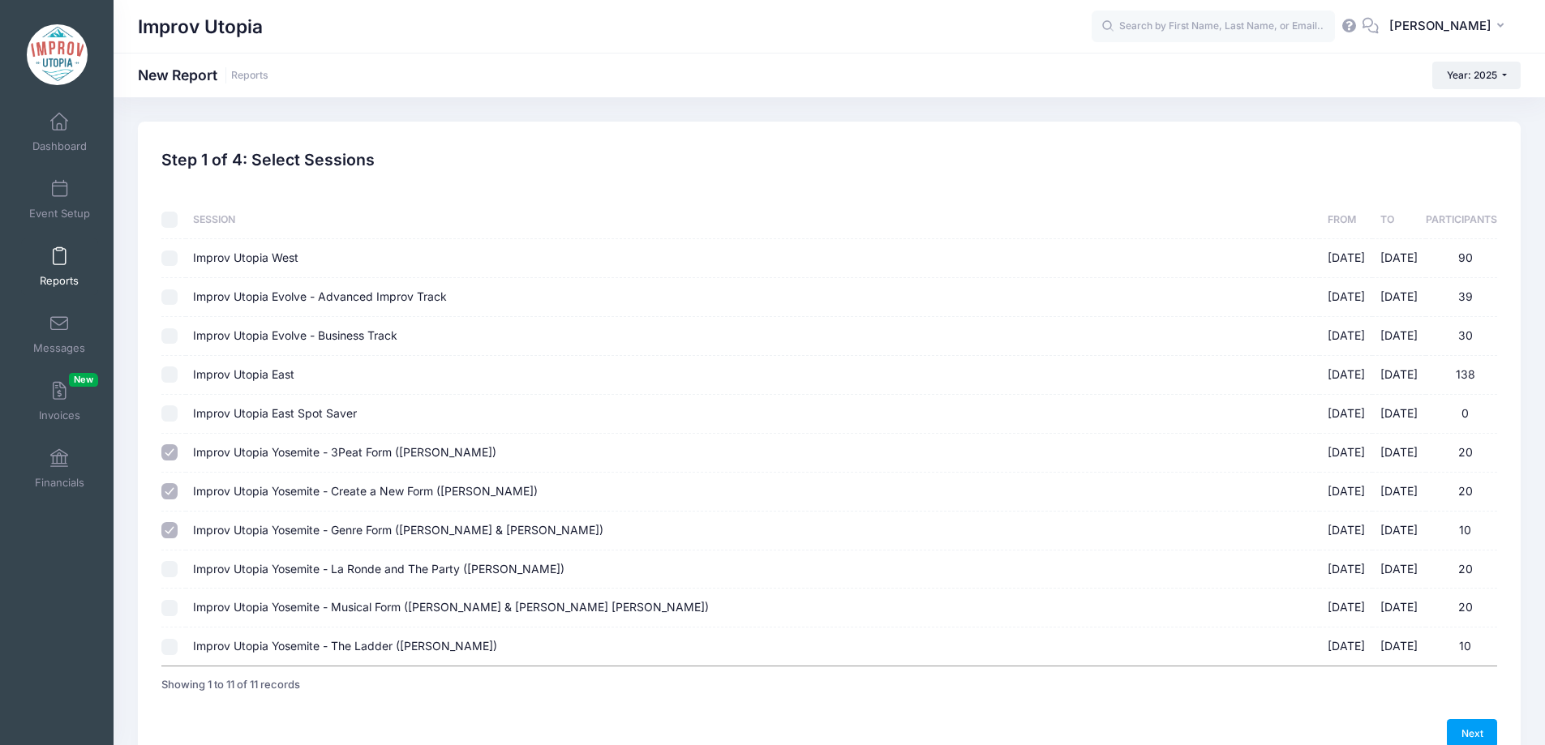
checkbox input "true"
click at [169, 611] on input "Improv Utopia Yosemite - Musical Form (Shulie Cowen & Branson NeJame) 09/26/202…" at bounding box center [169, 608] width 16 height 16
checkbox input "true"
click at [170, 650] on input "Improv Utopia Yosemite - The Ladder (Brian James O'Connell) 09/26/2025 - 09/29/…" at bounding box center [169, 647] width 16 height 16
checkbox input "true"
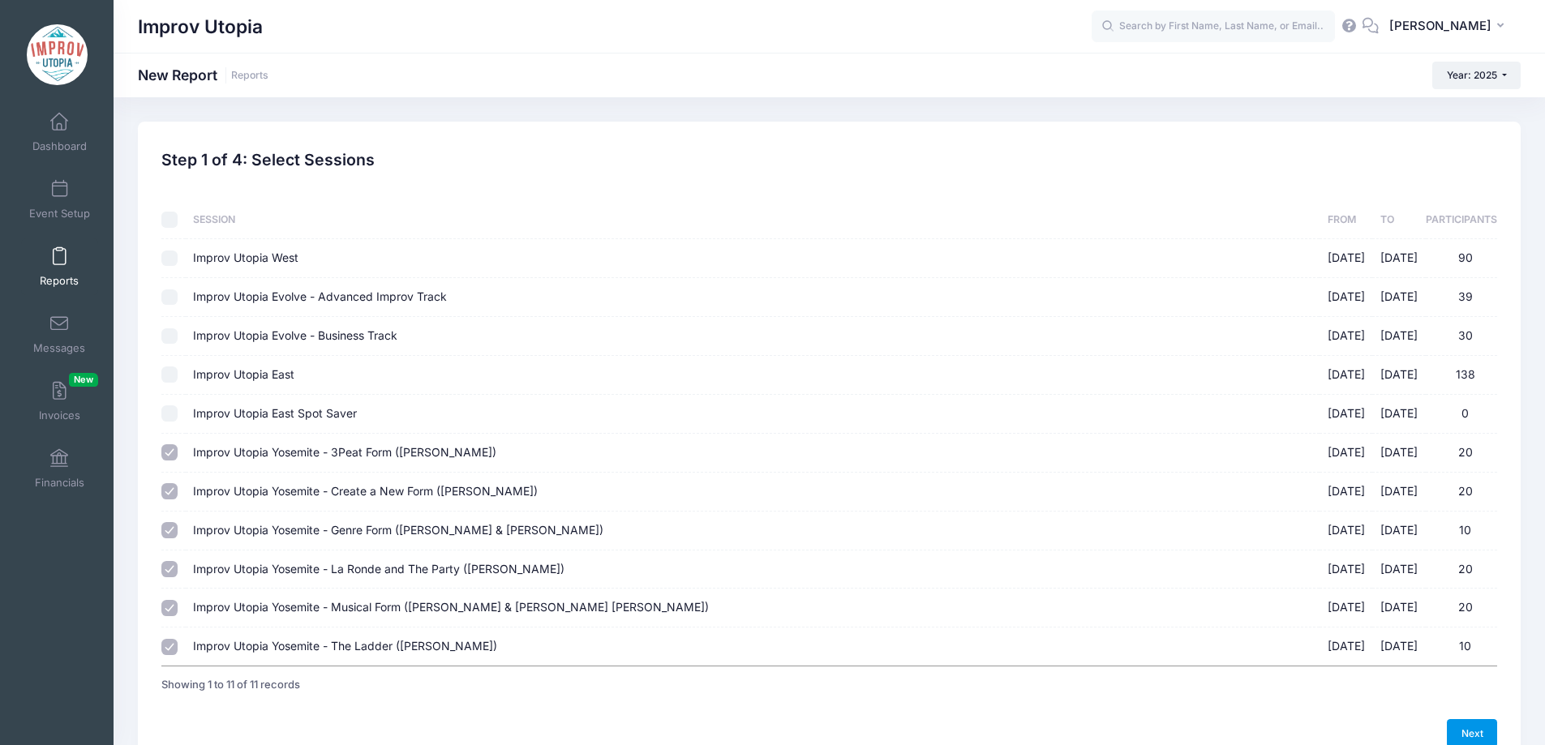
click at [1477, 724] on link "Next" at bounding box center [1472, 733] width 50 height 28
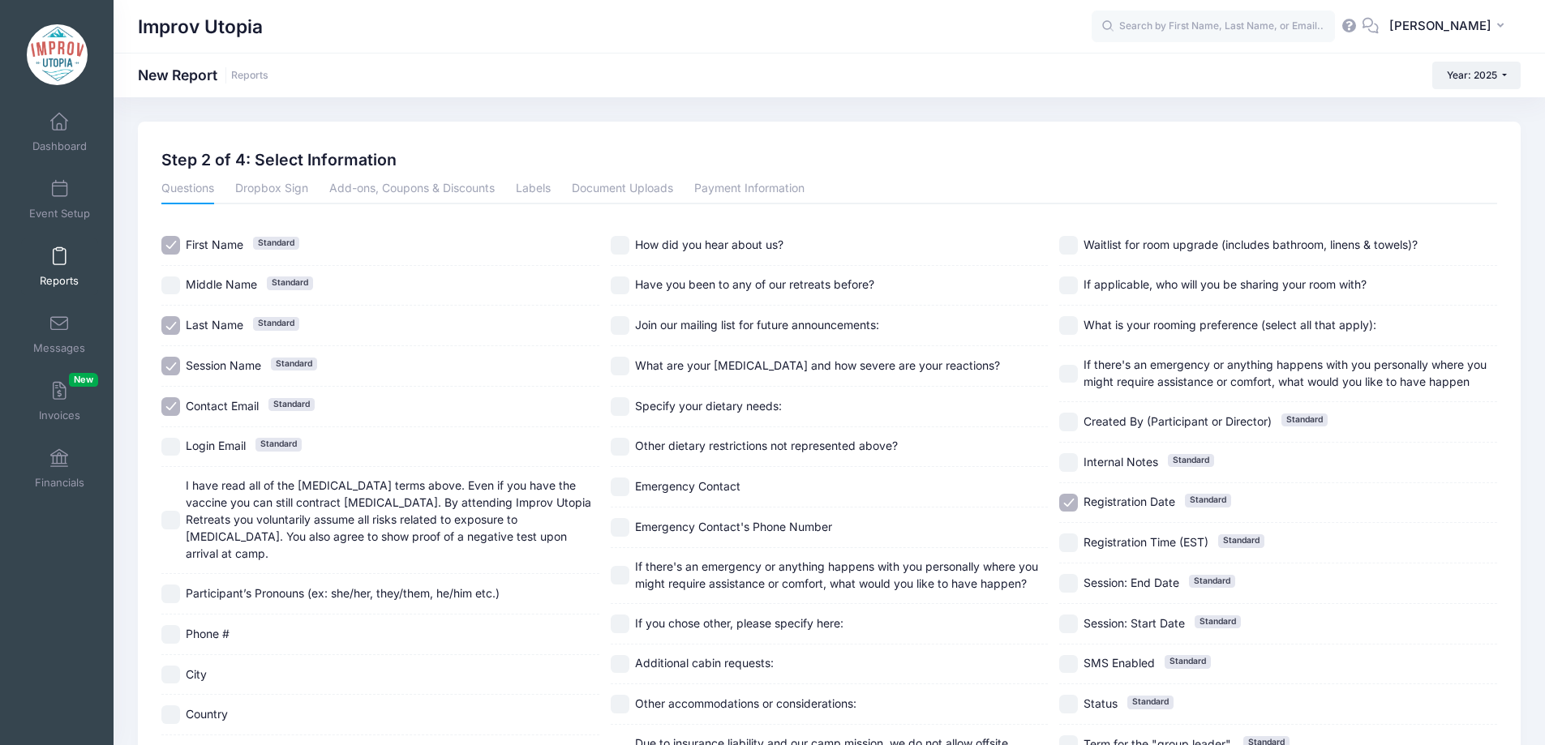
click at [173, 365] on input "Session Name Standard" at bounding box center [170, 366] width 19 height 19
checkbox input "false"
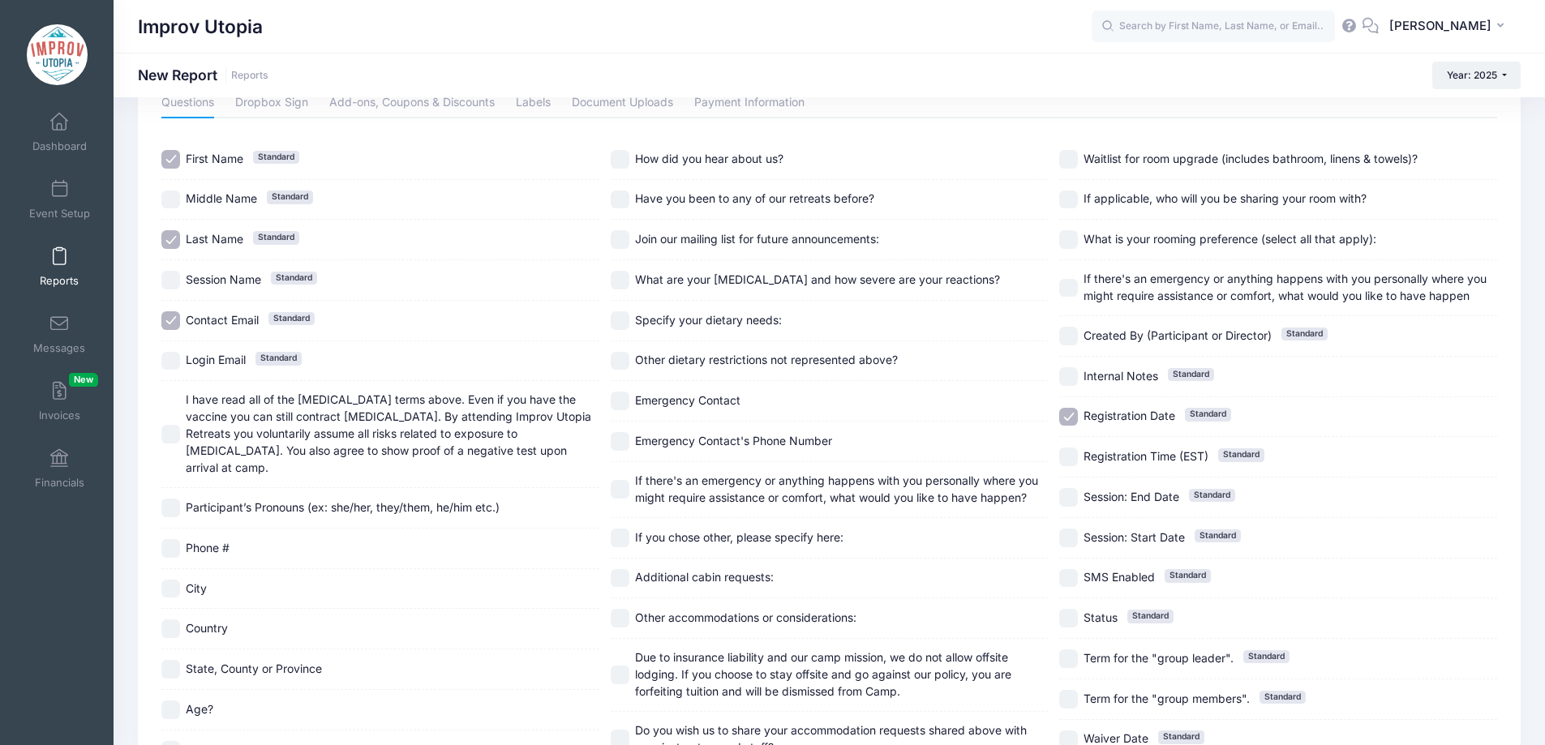
scroll to position [92, 0]
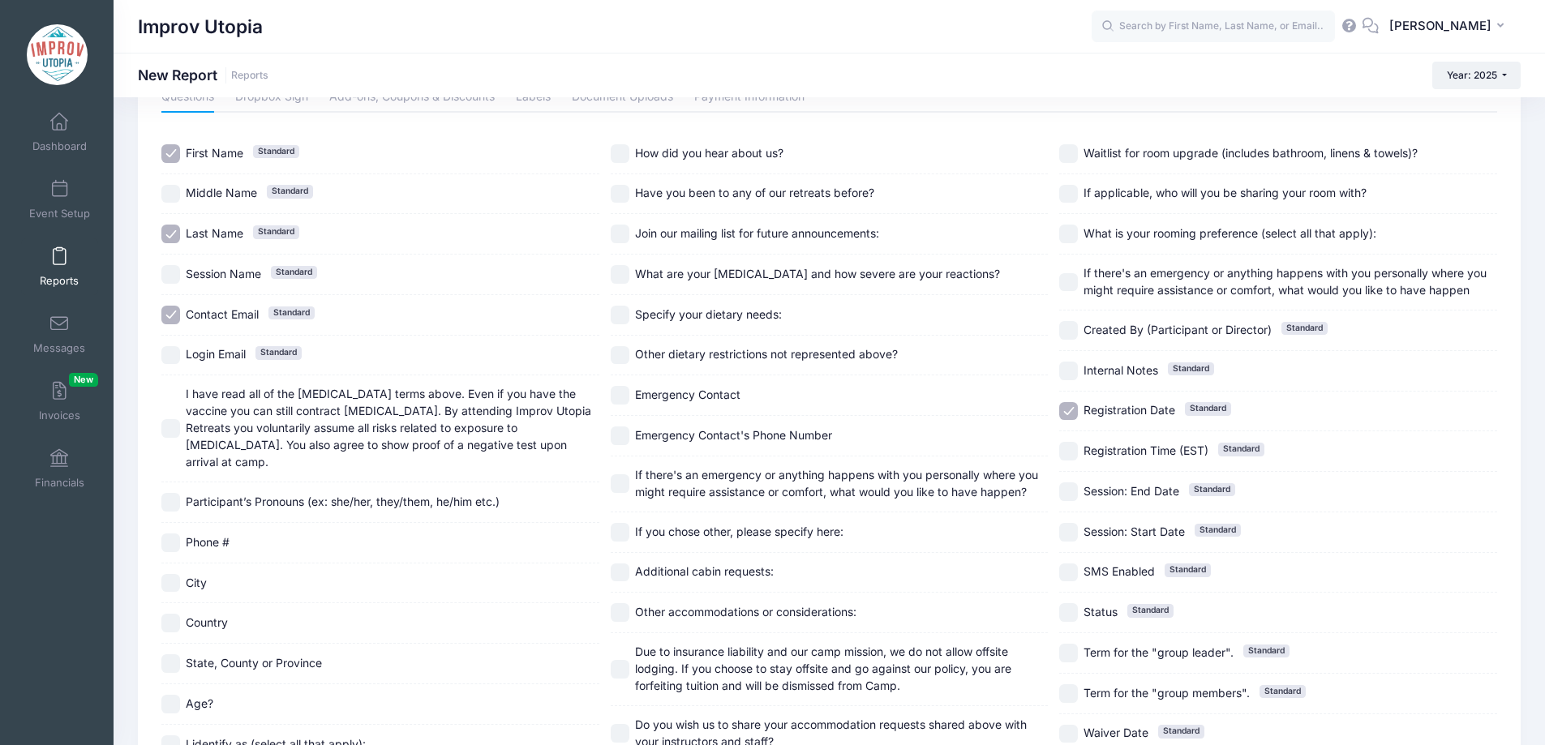
click at [622, 271] on input "What are your allergies and how severe are your reactions?" at bounding box center [620, 274] width 19 height 19
checkbox input "true"
click at [618, 311] on input "Specify your dietary needs:" at bounding box center [620, 315] width 19 height 19
checkbox input "true"
click at [620, 355] on input "Other dietary restrictions not represented above?" at bounding box center [620, 355] width 19 height 19
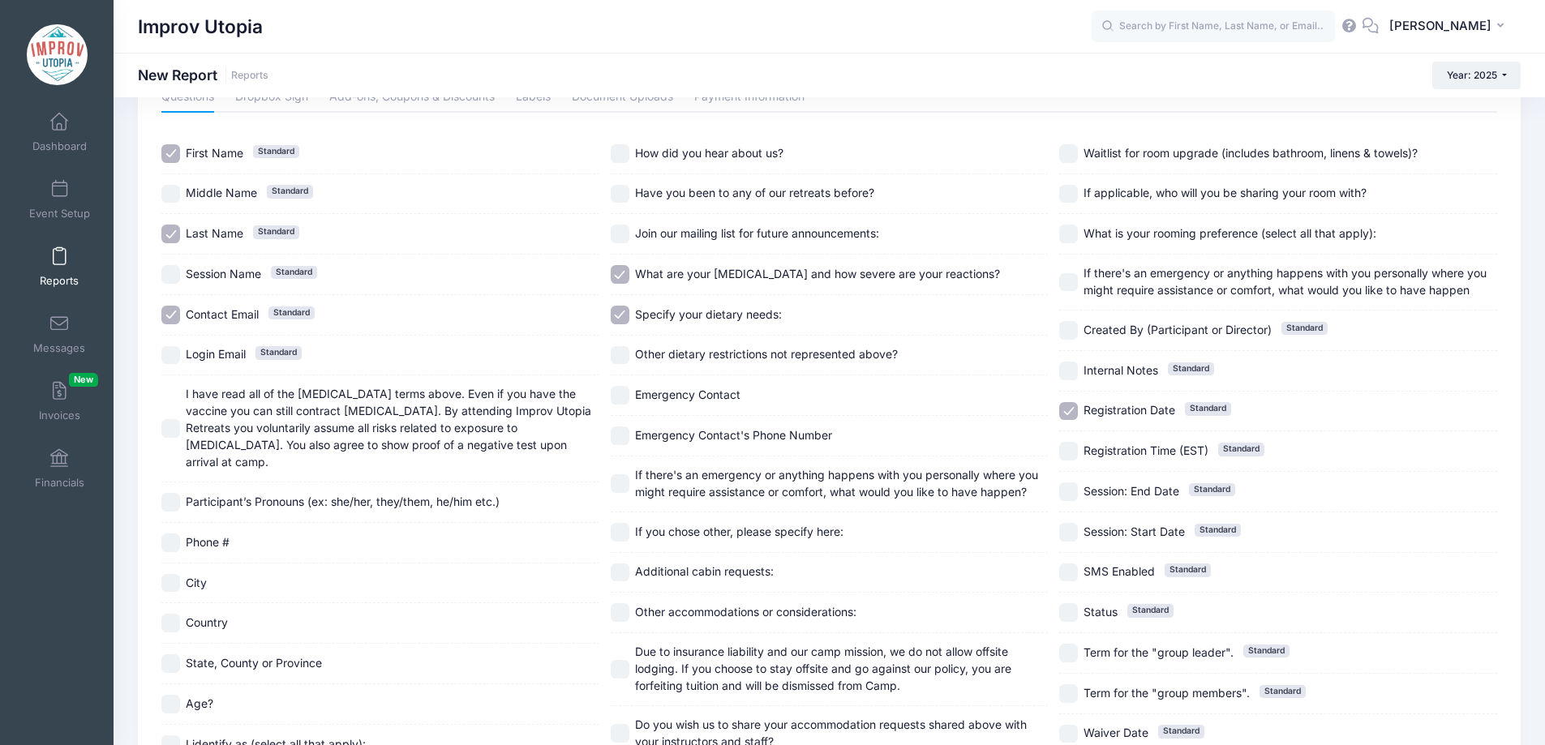
checkbox input "true"
click at [620, 390] on input "Emergency Contact" at bounding box center [620, 395] width 19 height 19
checkbox input "true"
click at [624, 431] on input "Emergency Contact's Phone Number" at bounding box center [620, 436] width 19 height 19
checkbox input "true"
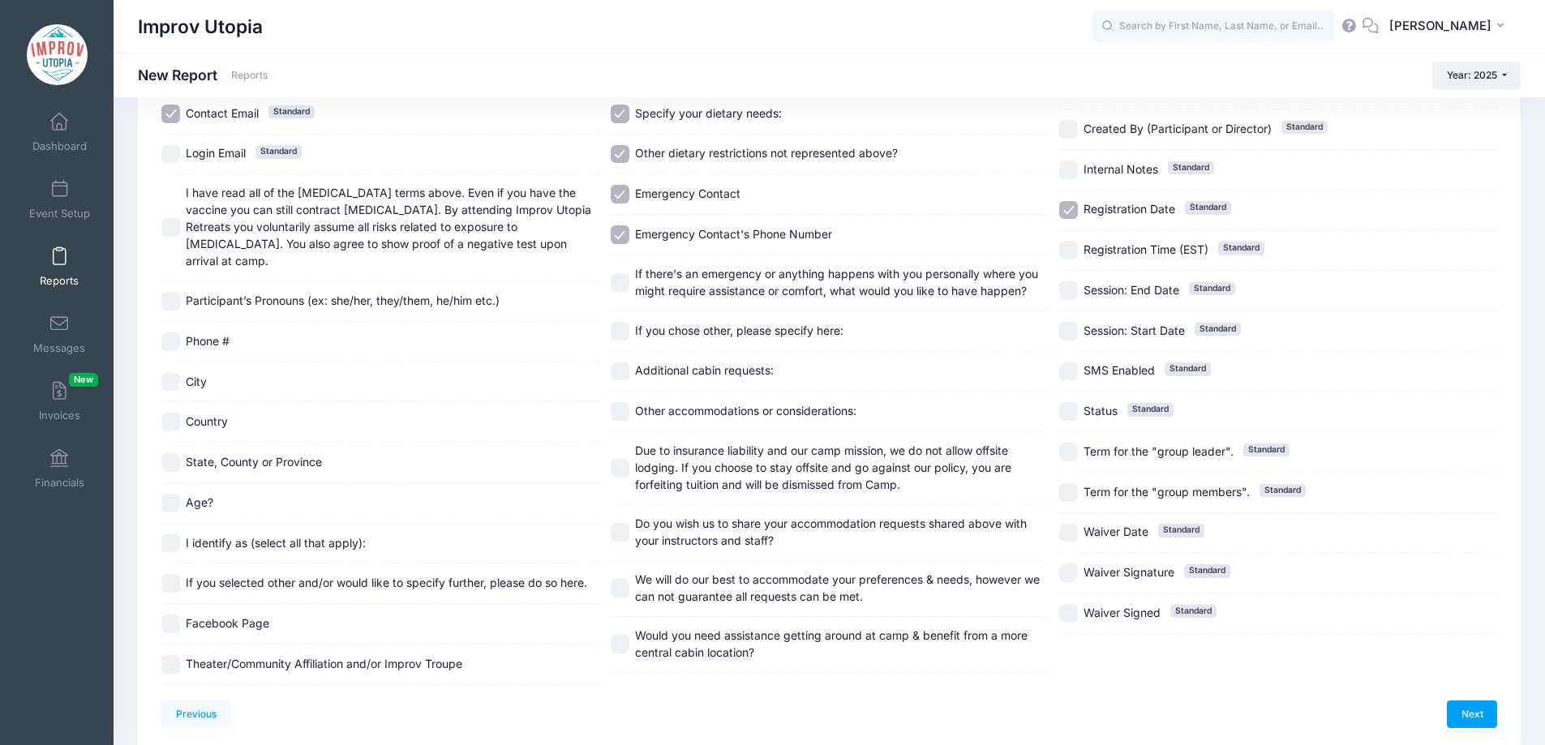
scroll to position [346, 0]
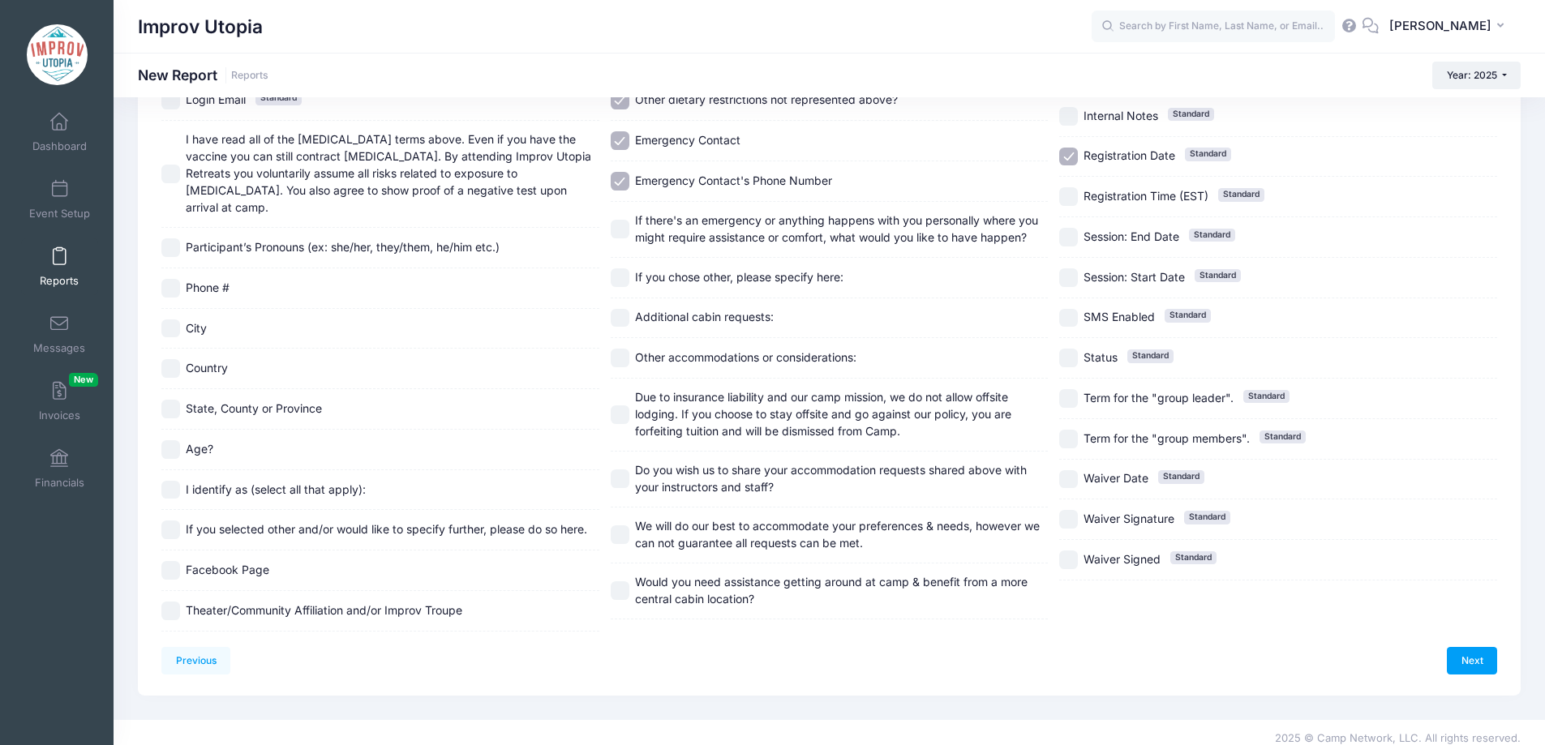
click at [1071, 163] on input "Registration Date Standard" at bounding box center [1068, 157] width 19 height 19
checkbox input "false"
click at [1485, 647] on link "Next" at bounding box center [1472, 661] width 50 height 28
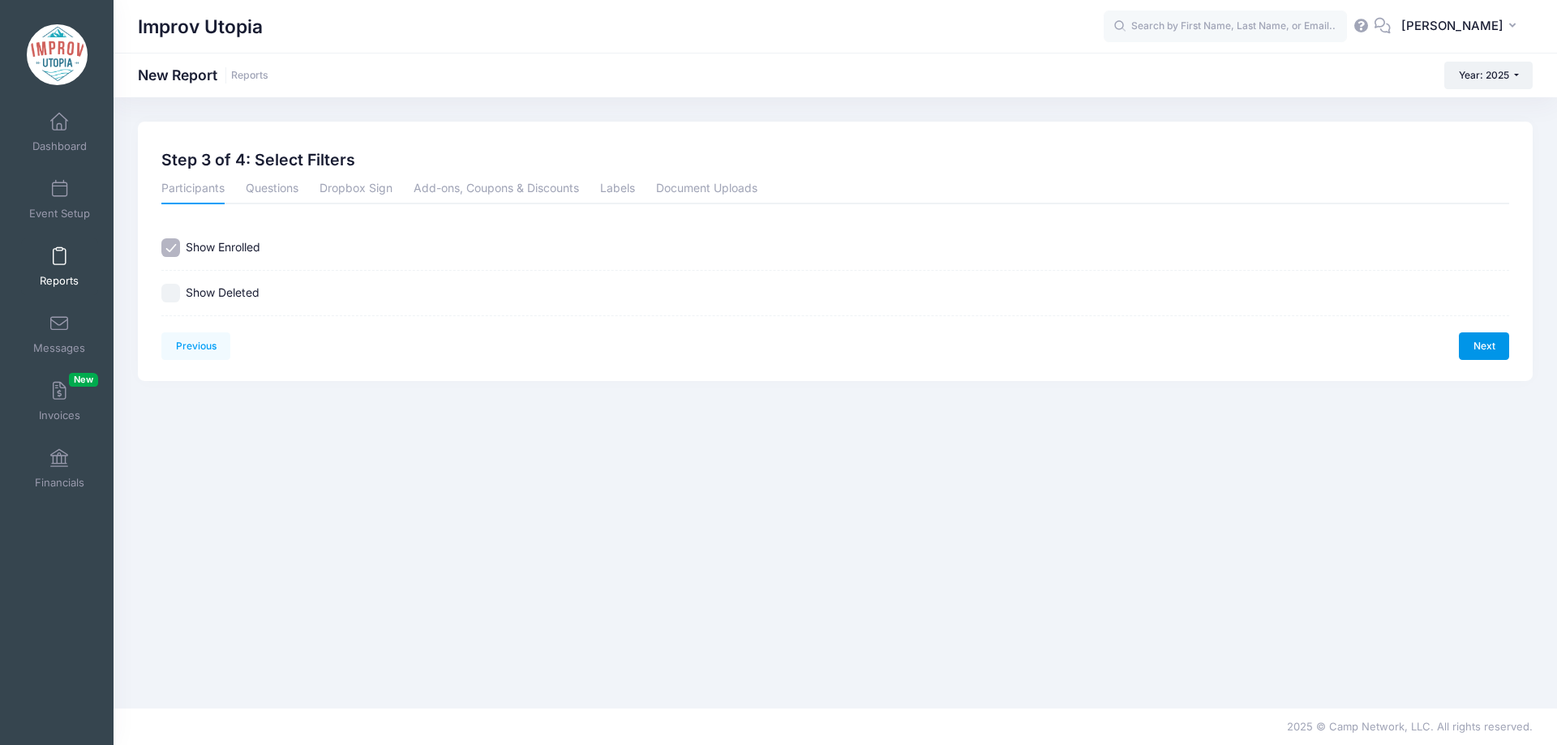
click at [1474, 344] on link "Next" at bounding box center [1484, 346] width 50 height 28
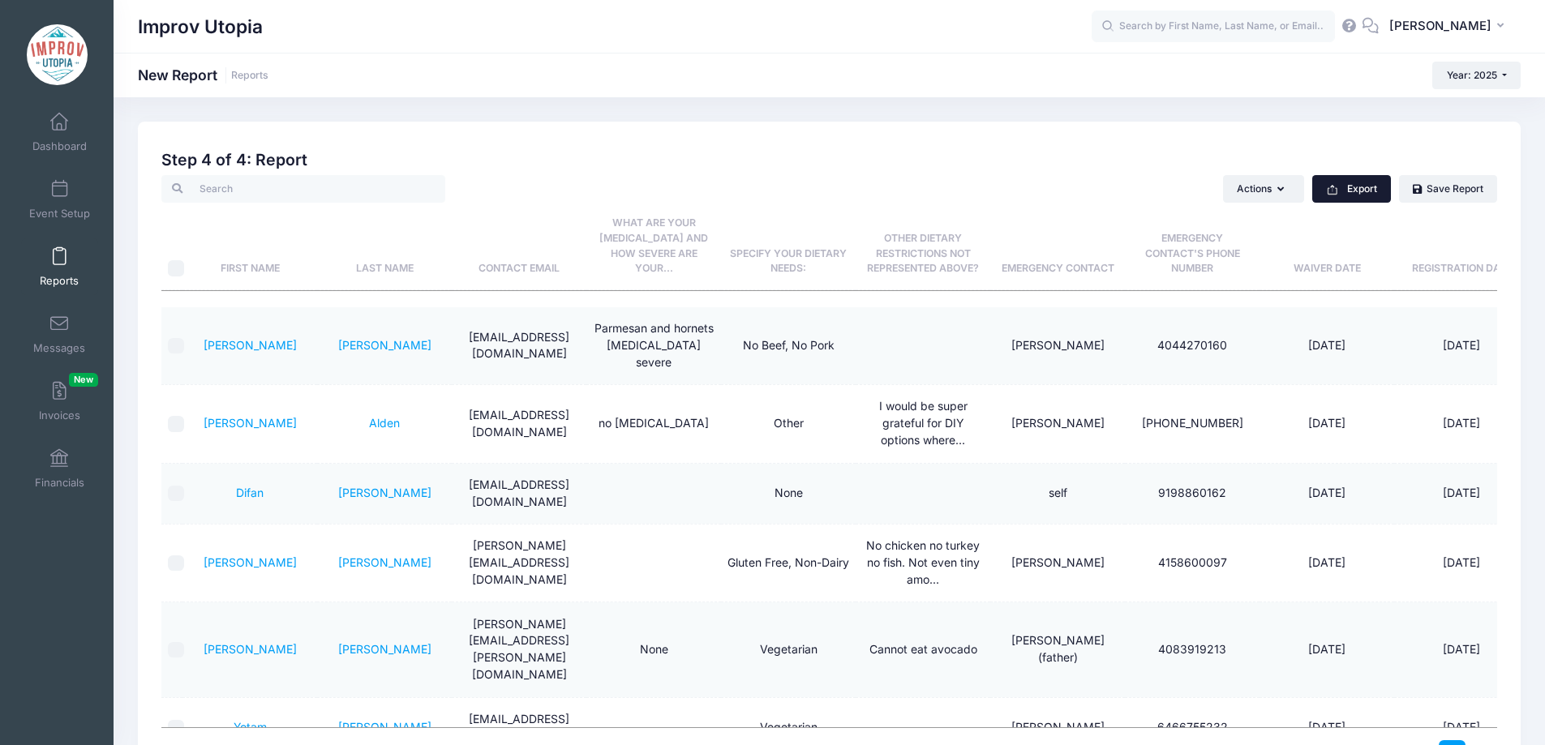
click at [1345, 188] on button "Export" at bounding box center [1351, 189] width 79 height 28
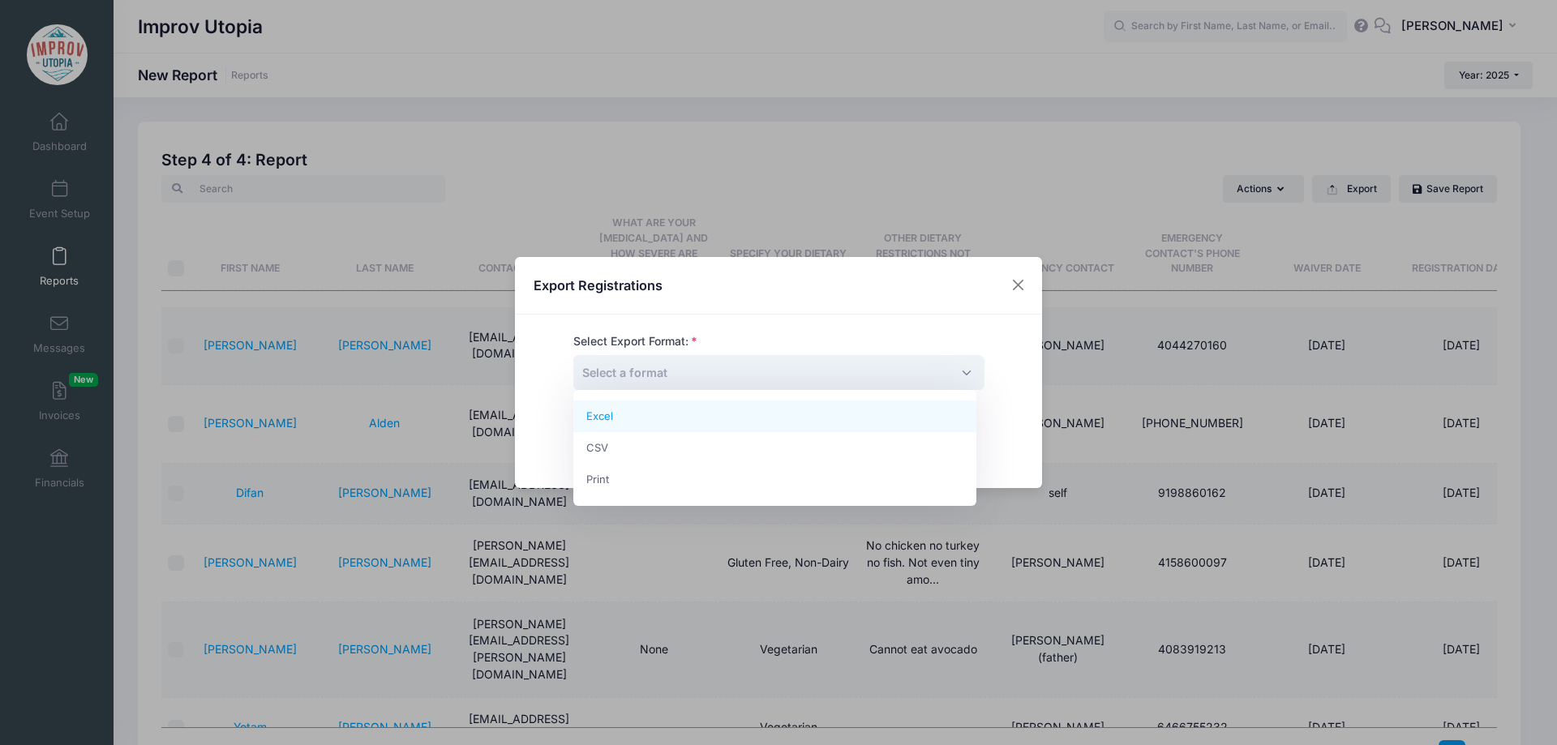
click at [675, 372] on span "Select a format" at bounding box center [778, 372] width 411 height 35
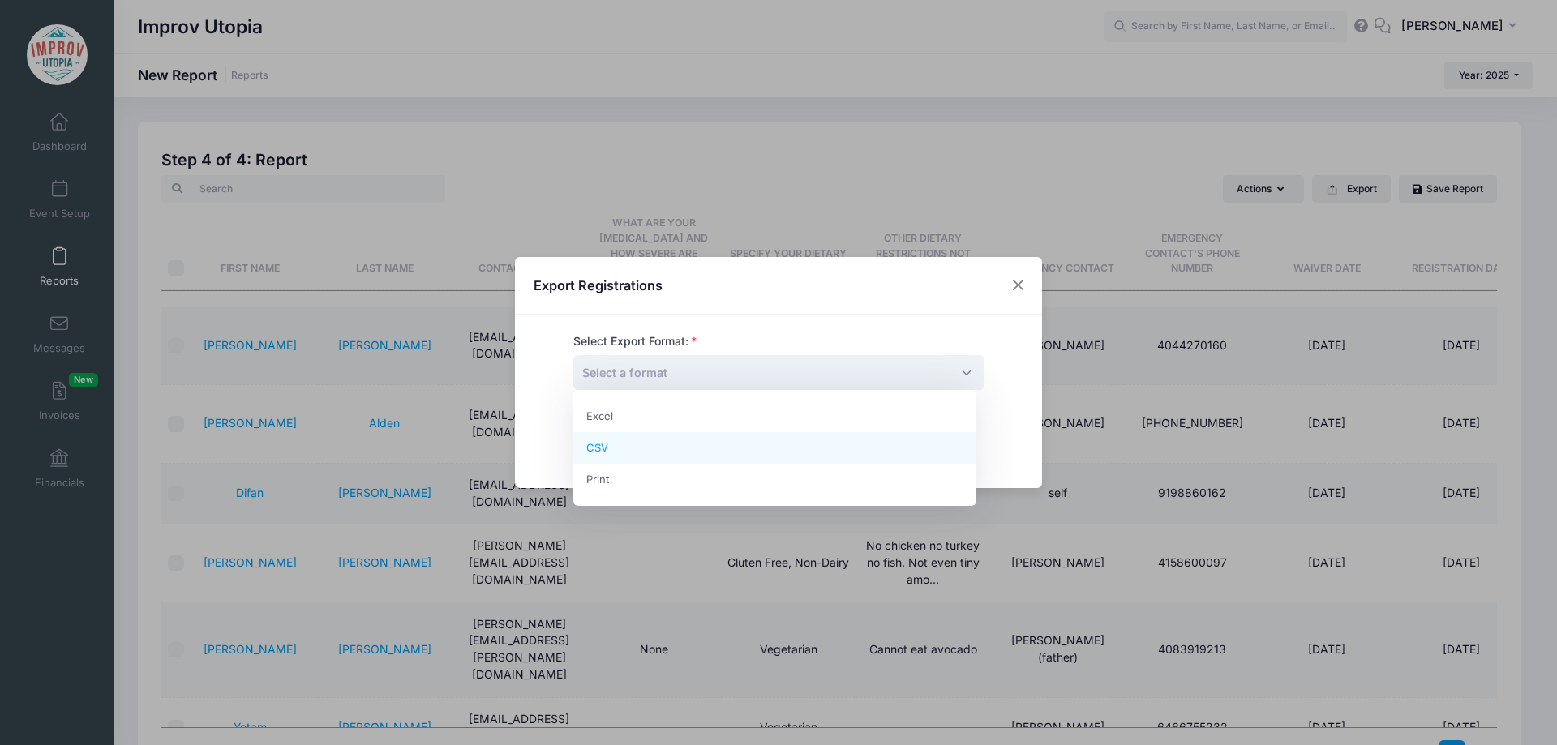
select select "csv"
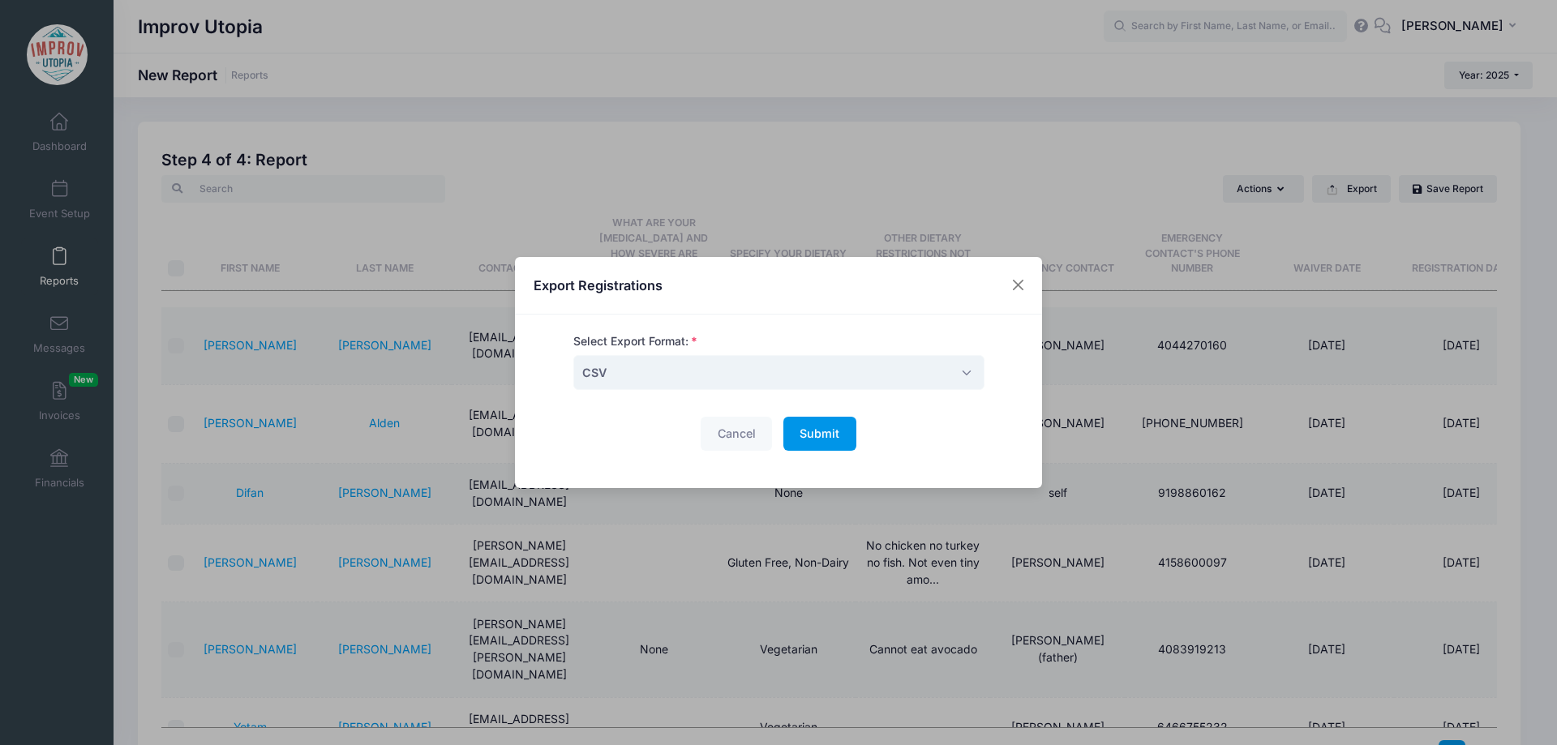
click at [803, 439] on span "Submit" at bounding box center [820, 434] width 40 height 14
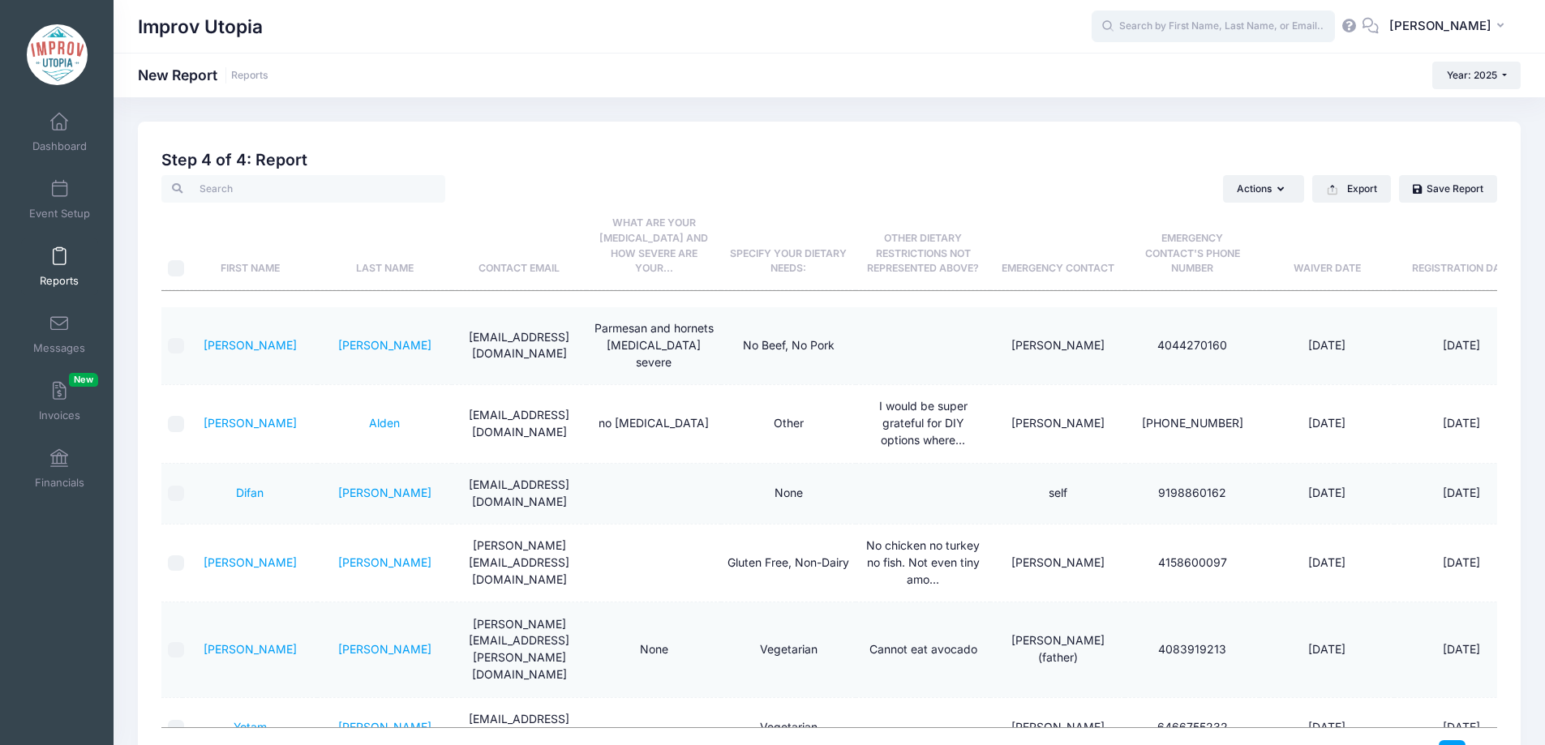
click at [1212, 28] on input "text" at bounding box center [1212, 27] width 243 height 32
click at [1169, 28] on input "kaime" at bounding box center [1212, 27] width 243 height 32
click at [1206, 66] on p "Jaime Chaifetz" at bounding box center [1244, 69] width 268 height 17
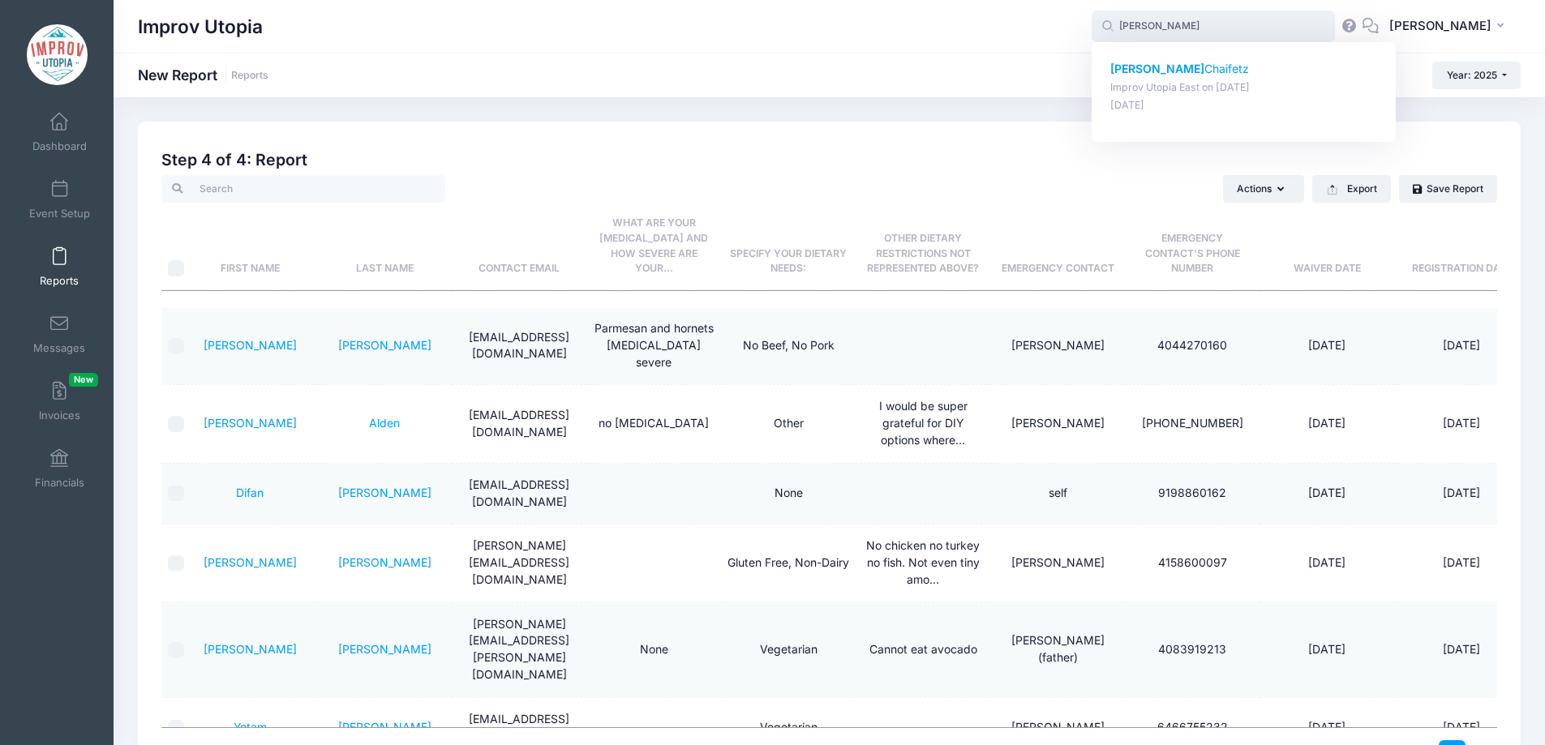
type input "Jaime Chaifetz (Improv Utopia East, Aug-29, 2025)"
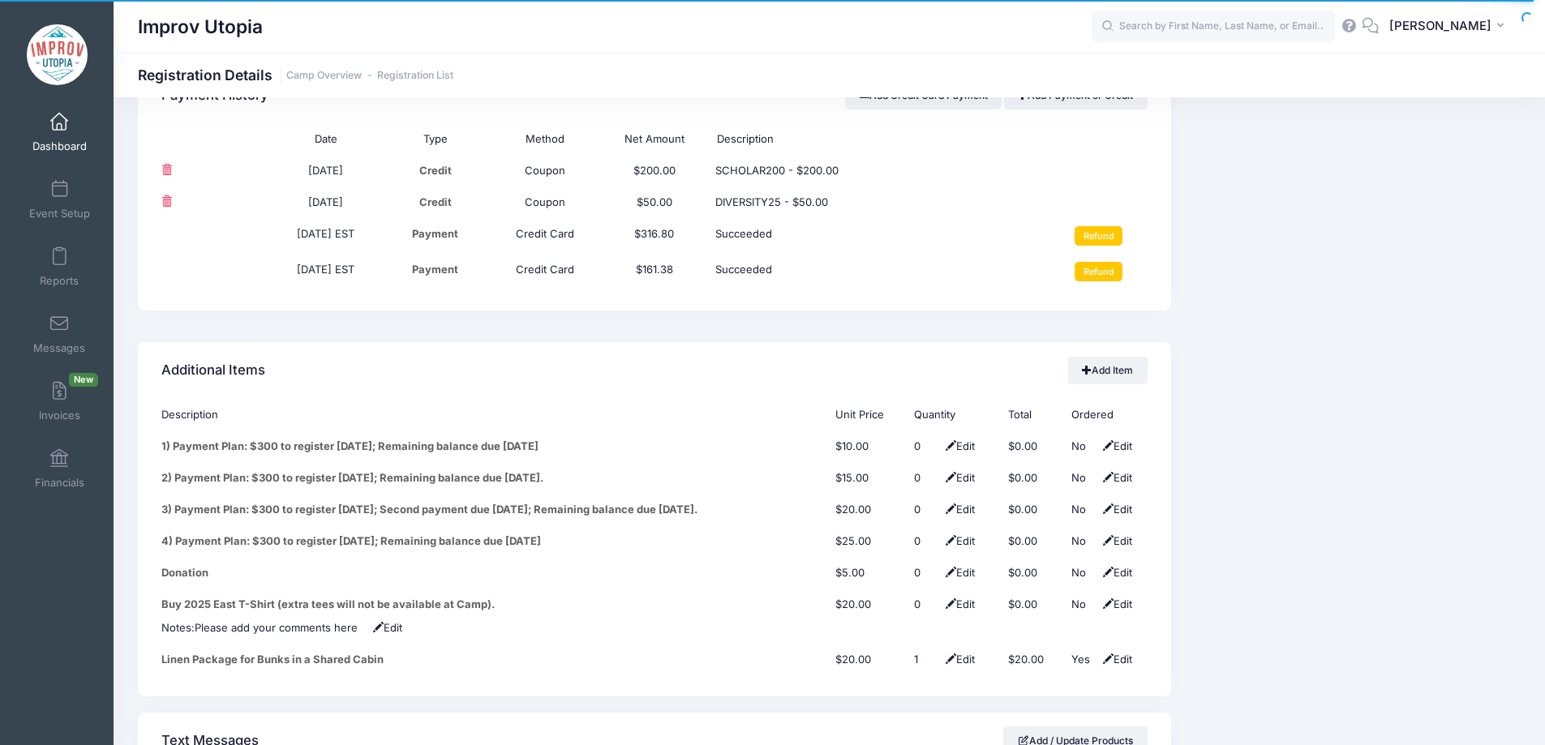
scroll to position [1972, 0]
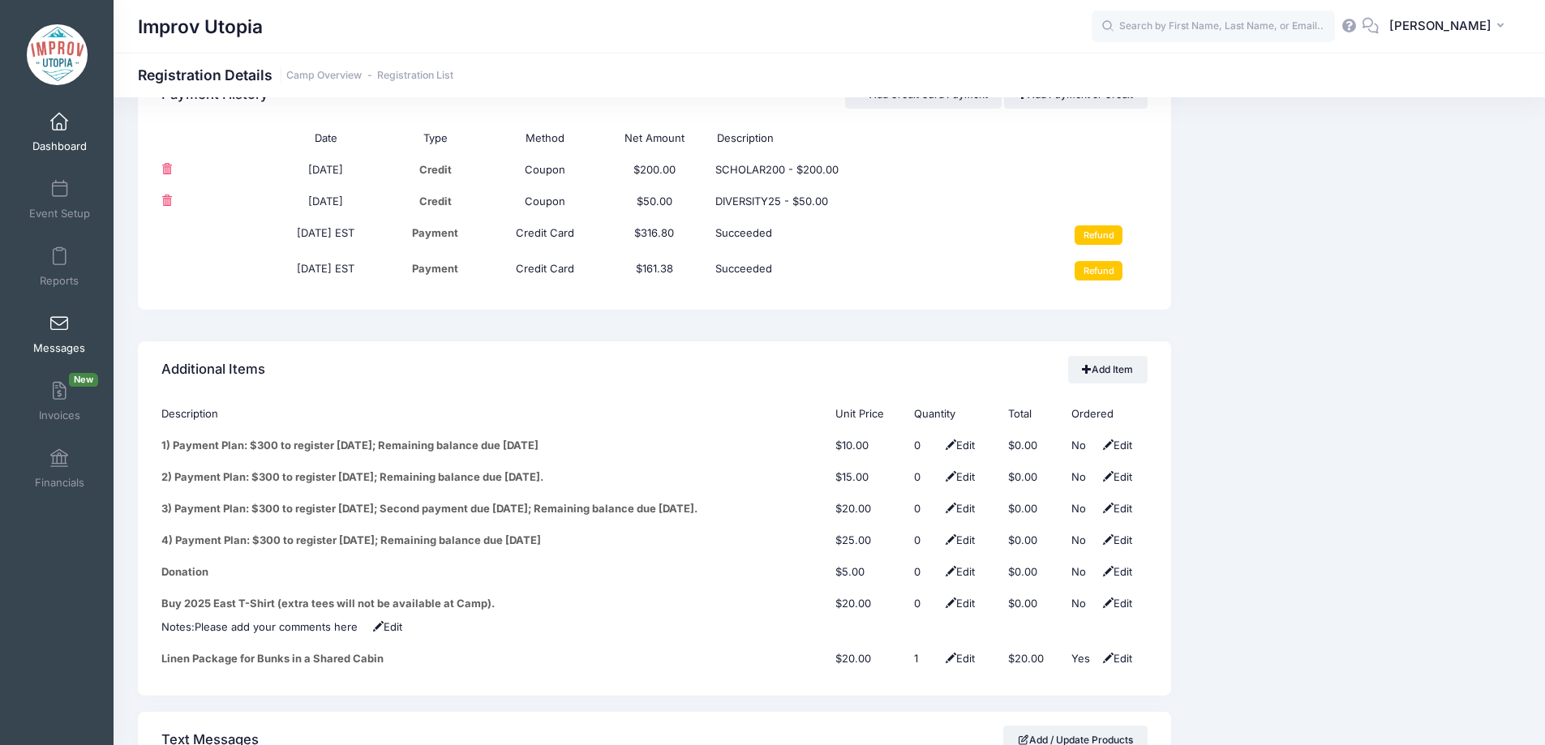
click at [59, 323] on span at bounding box center [59, 324] width 0 height 18
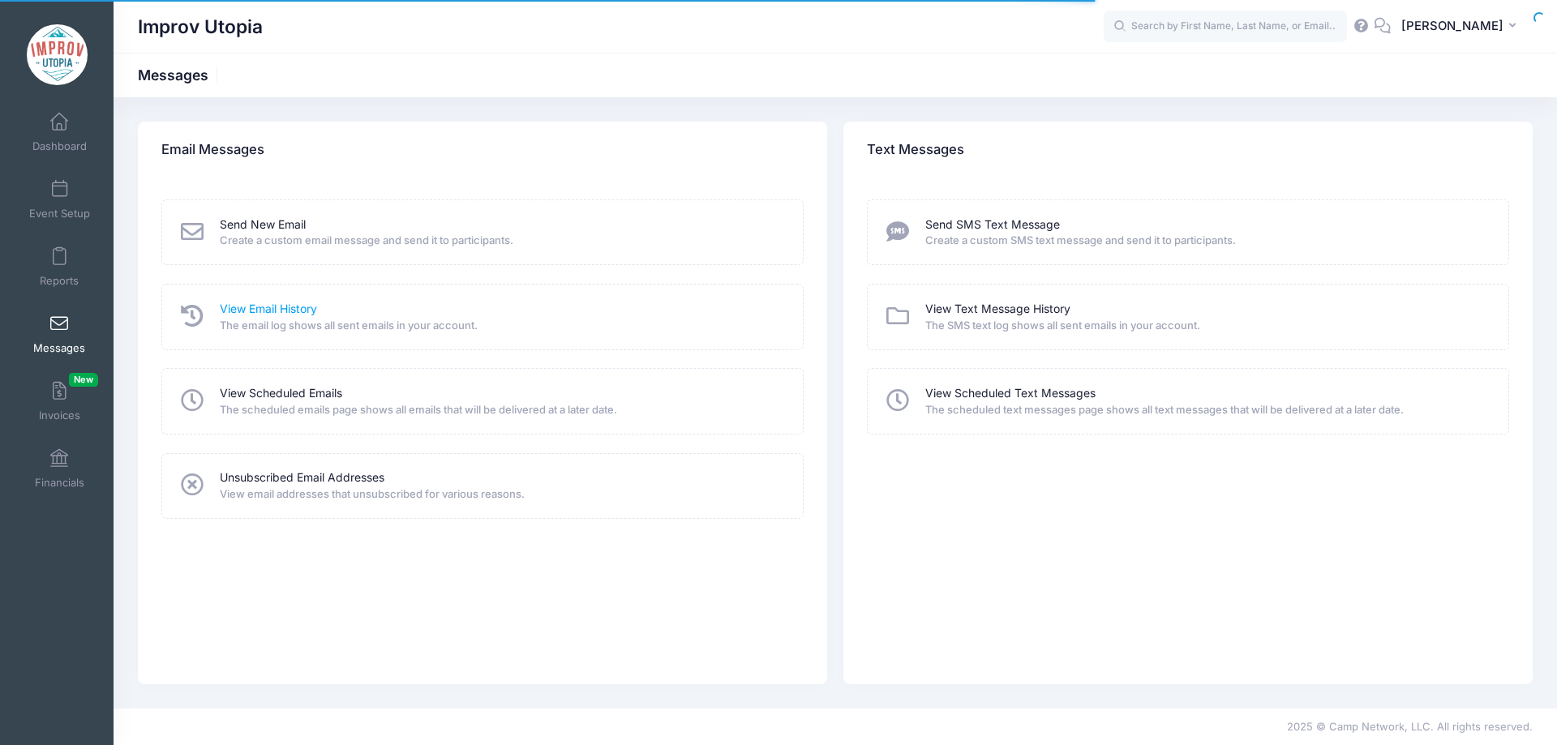
click at [268, 308] on link "View Email History" at bounding box center [268, 309] width 97 height 17
